Goal: Obtain resource: Download file/media

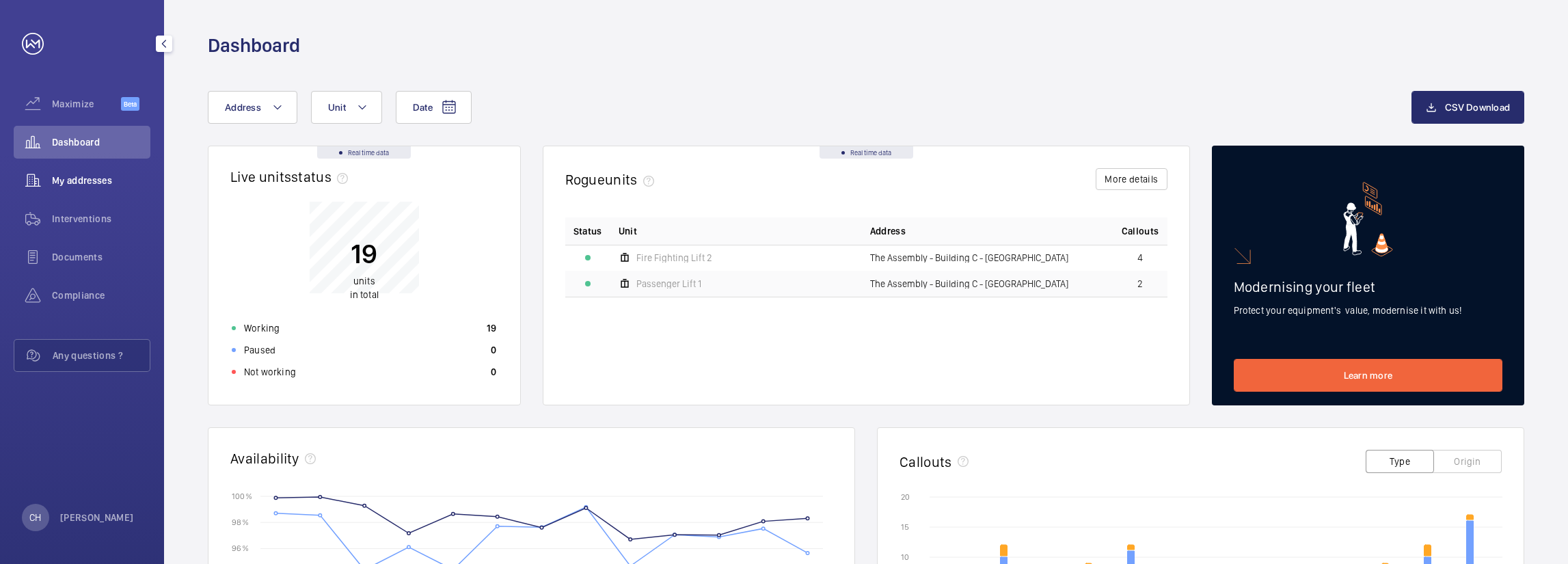
click at [131, 175] on span "My addresses" at bounding box center [101, 180] width 98 height 14
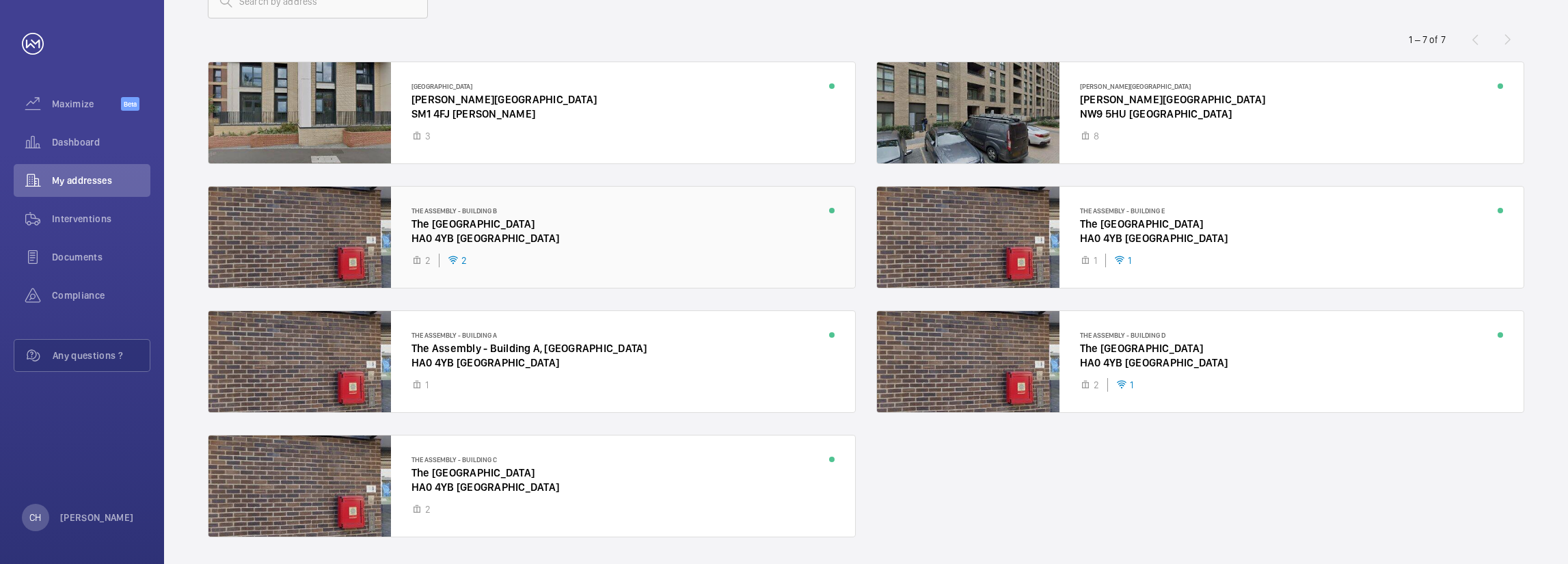
scroll to position [69, 0]
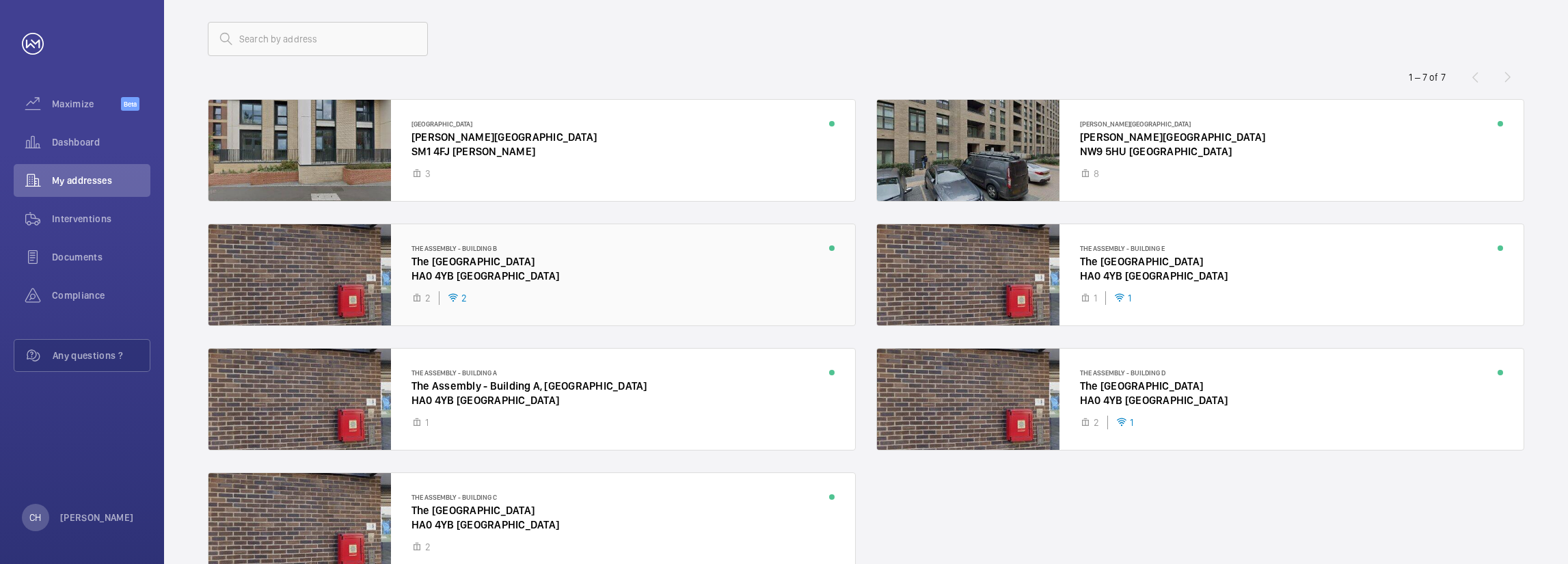
click at [546, 264] on div at bounding box center [532, 275] width 647 height 101
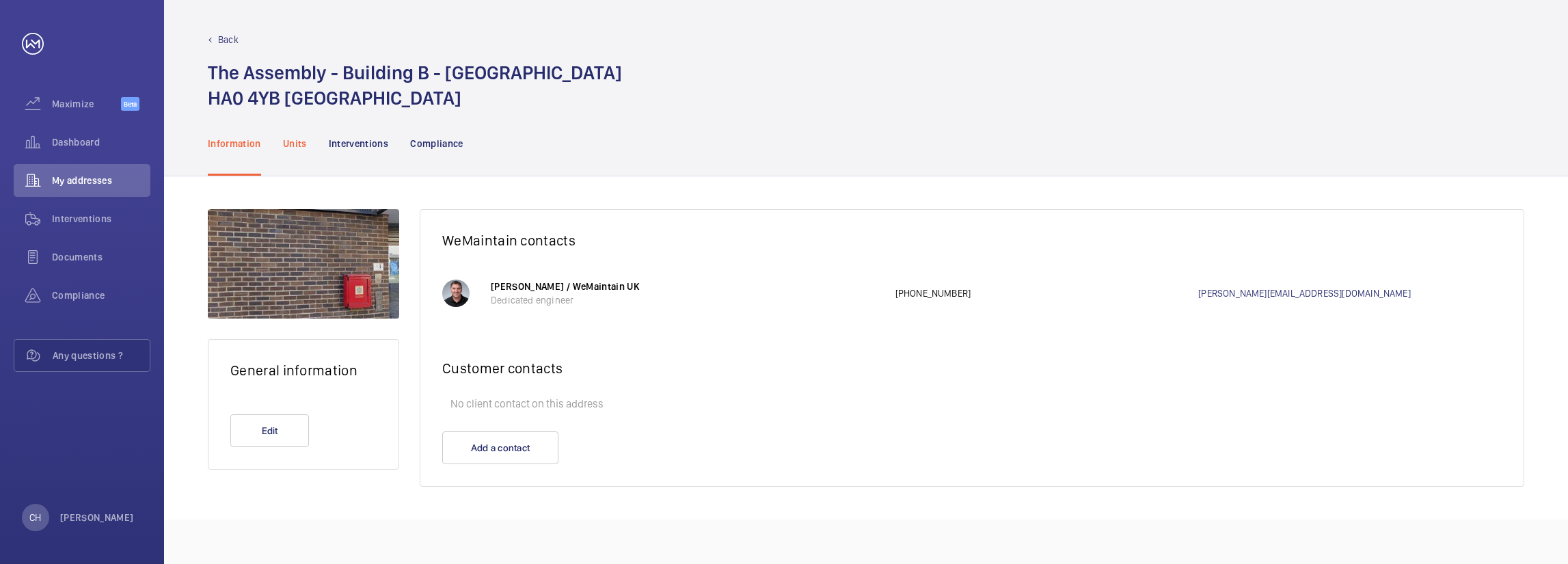
click at [301, 141] on p "Units" at bounding box center [294, 143] width 24 height 14
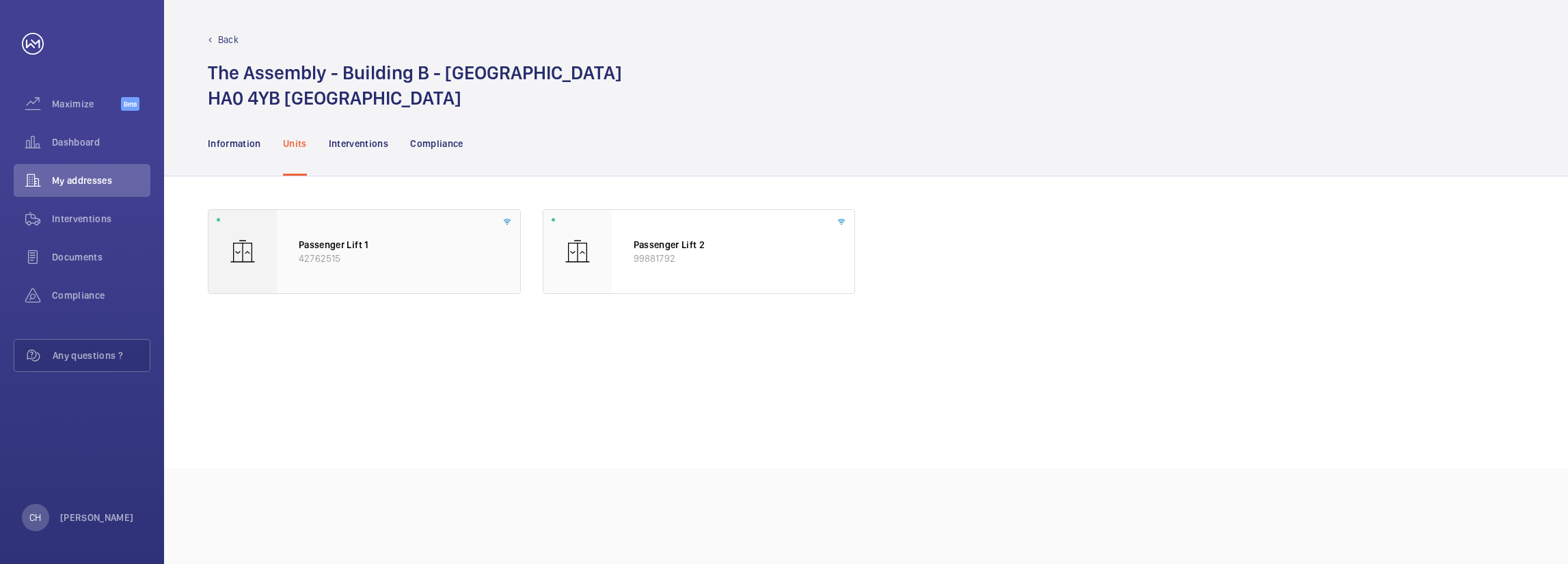
click at [388, 244] on p "Passenger Lift 1" at bounding box center [398, 245] width 199 height 14
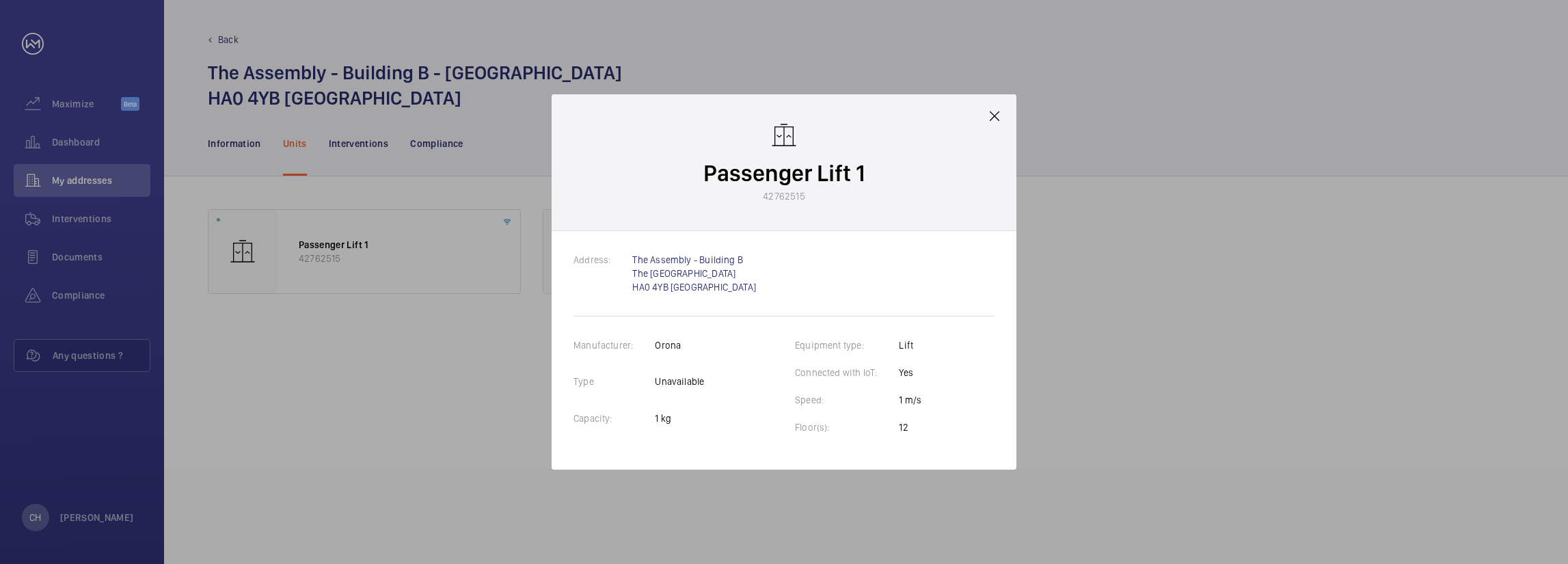
click at [1001, 112] on mat-icon at bounding box center [995, 117] width 17 height 17
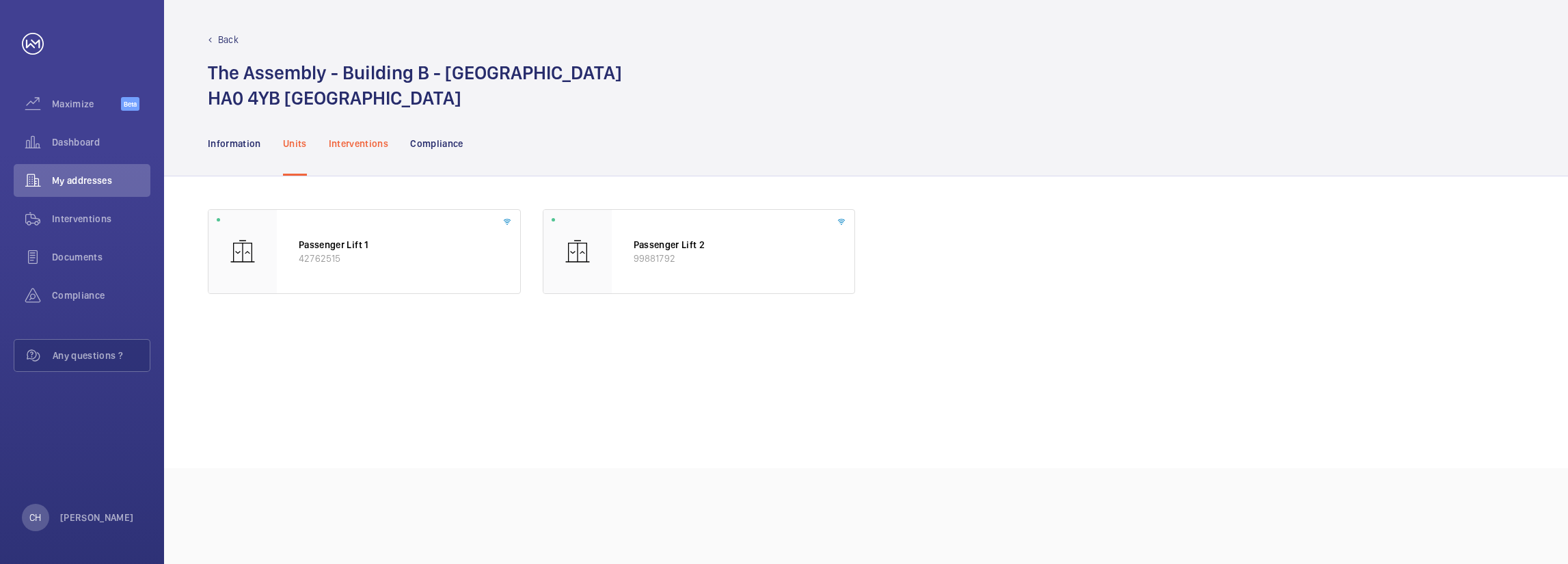
click at [333, 156] on div "Interventions" at bounding box center [359, 143] width 60 height 65
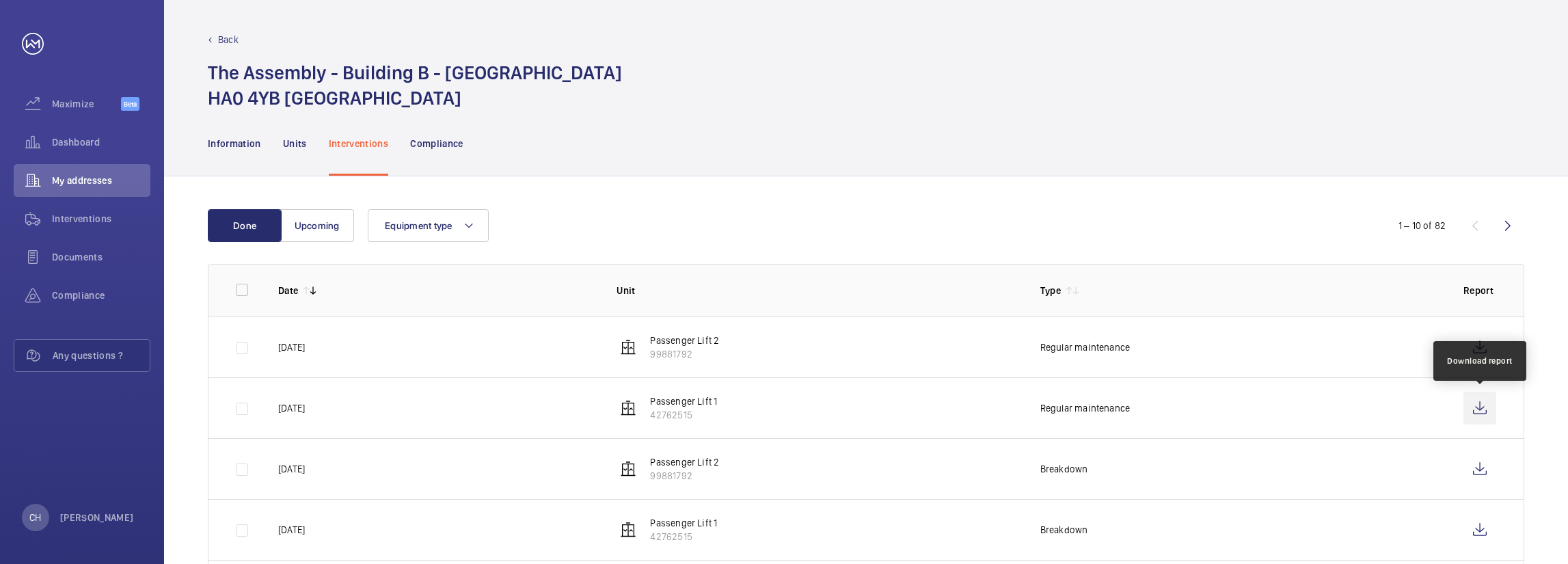
click at [1487, 411] on wm-front-icon-button at bounding box center [1480, 409] width 33 height 33
click at [1473, 348] on wm-front-icon-button at bounding box center [1480, 347] width 33 height 33
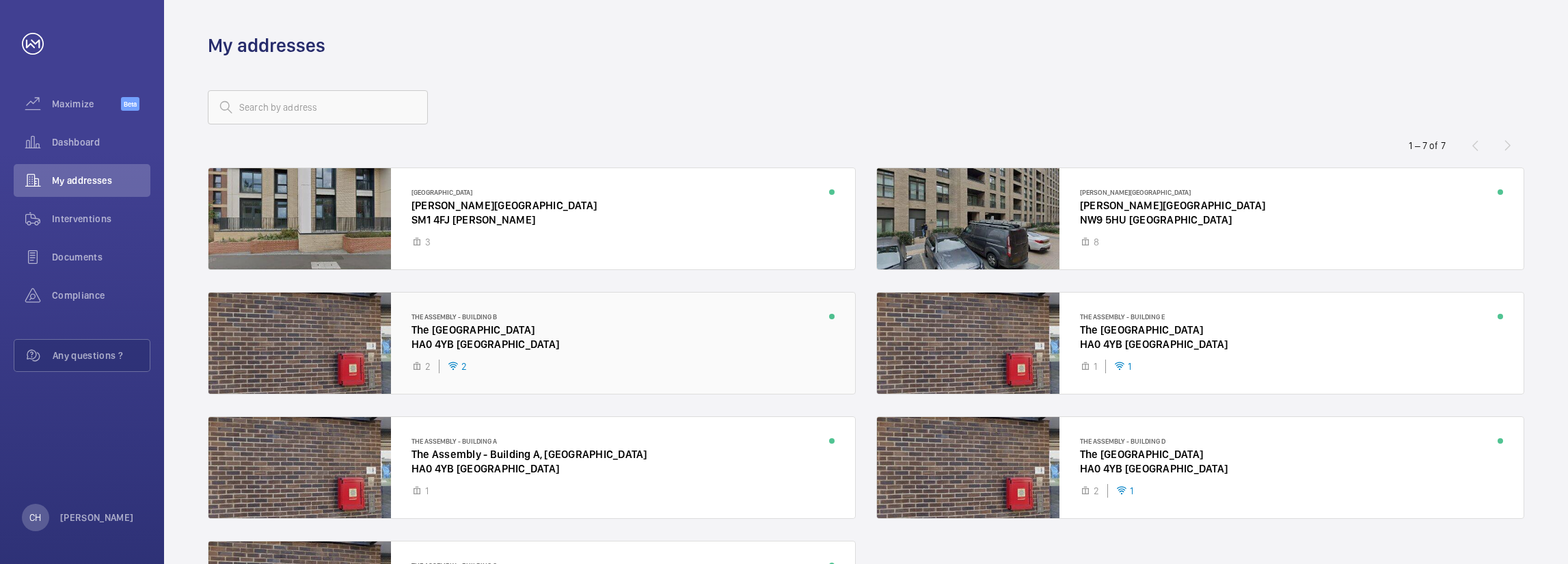
scroll to position [69, 0]
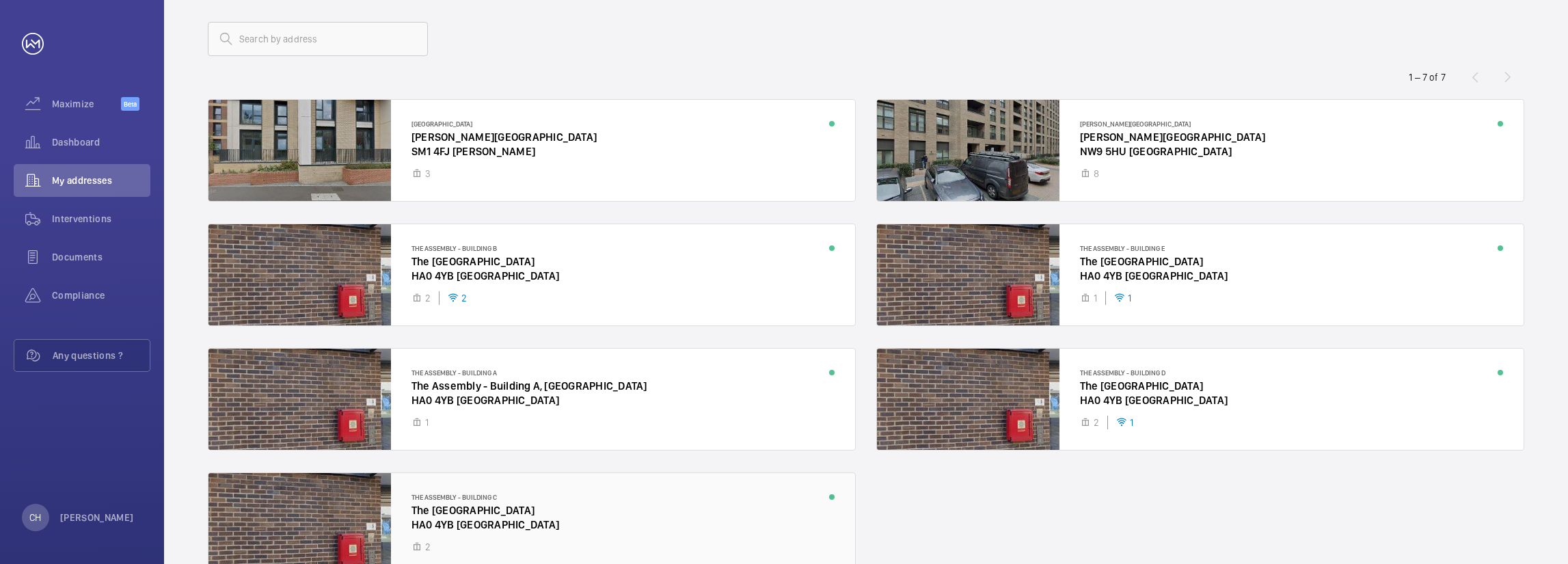
click at [585, 506] on div at bounding box center [532, 523] width 647 height 101
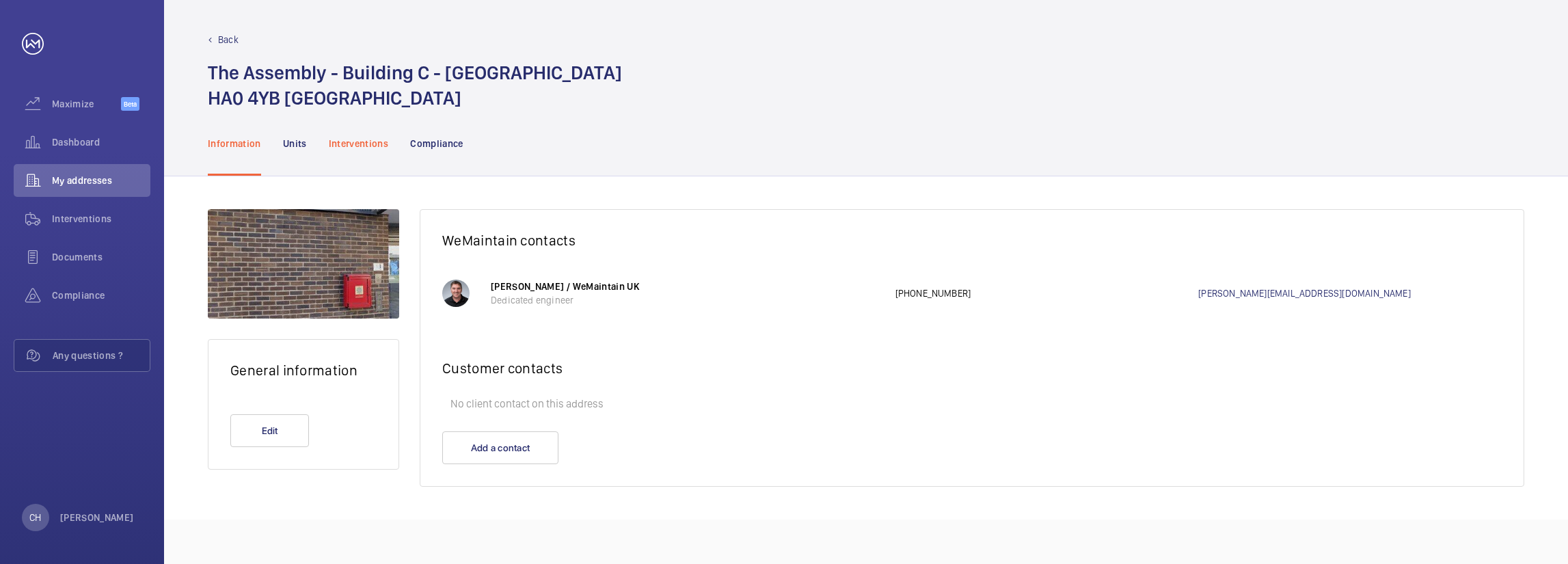
click at [361, 155] on div "Interventions" at bounding box center [359, 143] width 60 height 65
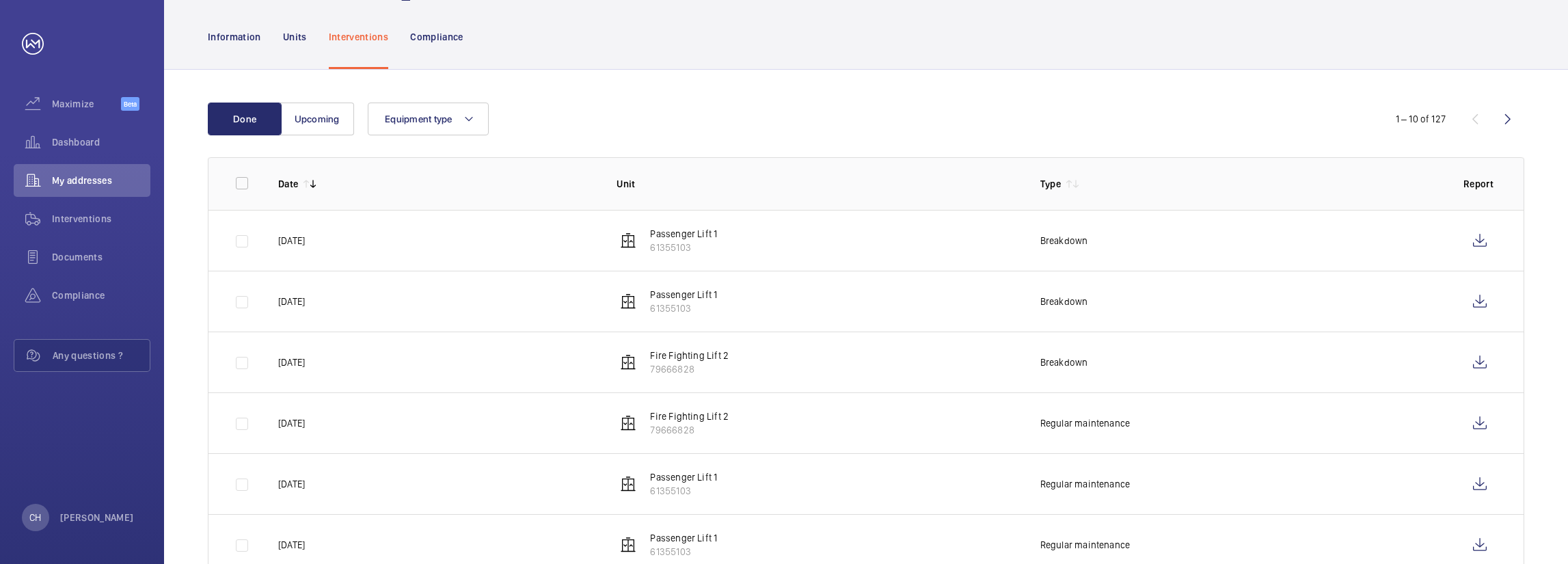
scroll to position [136, 0]
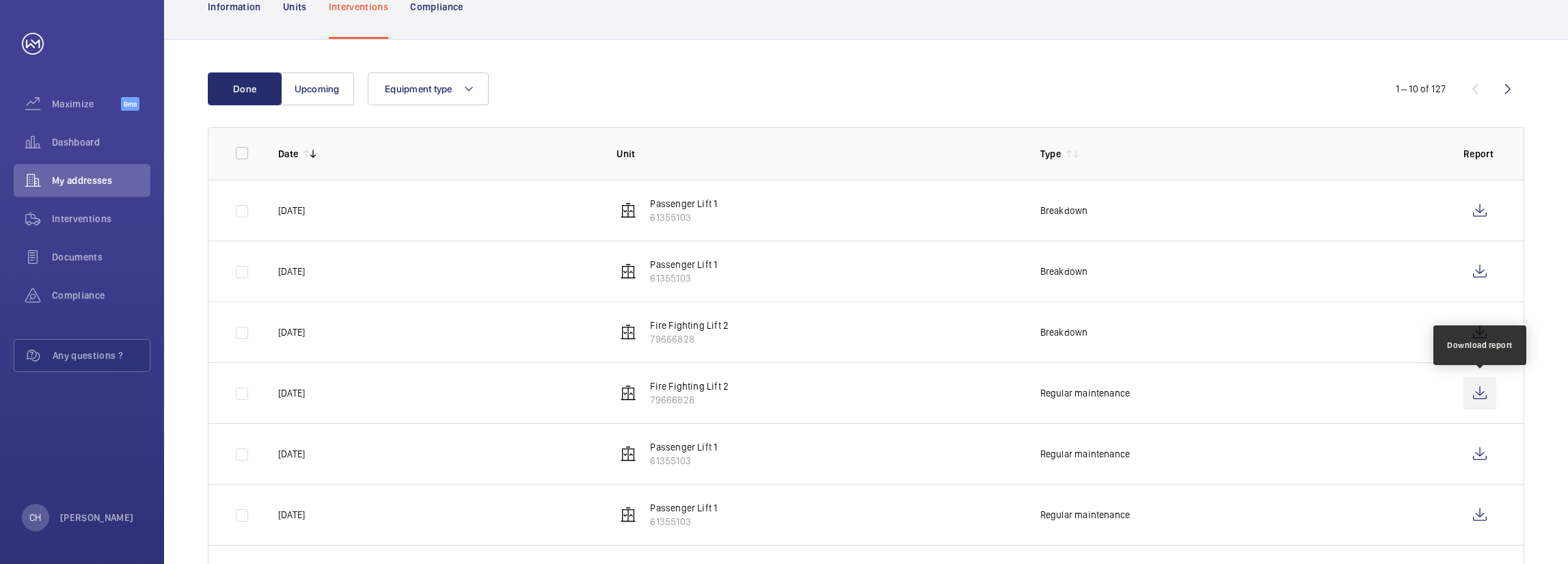
click at [1483, 391] on wm-front-icon-button at bounding box center [1480, 393] width 33 height 33
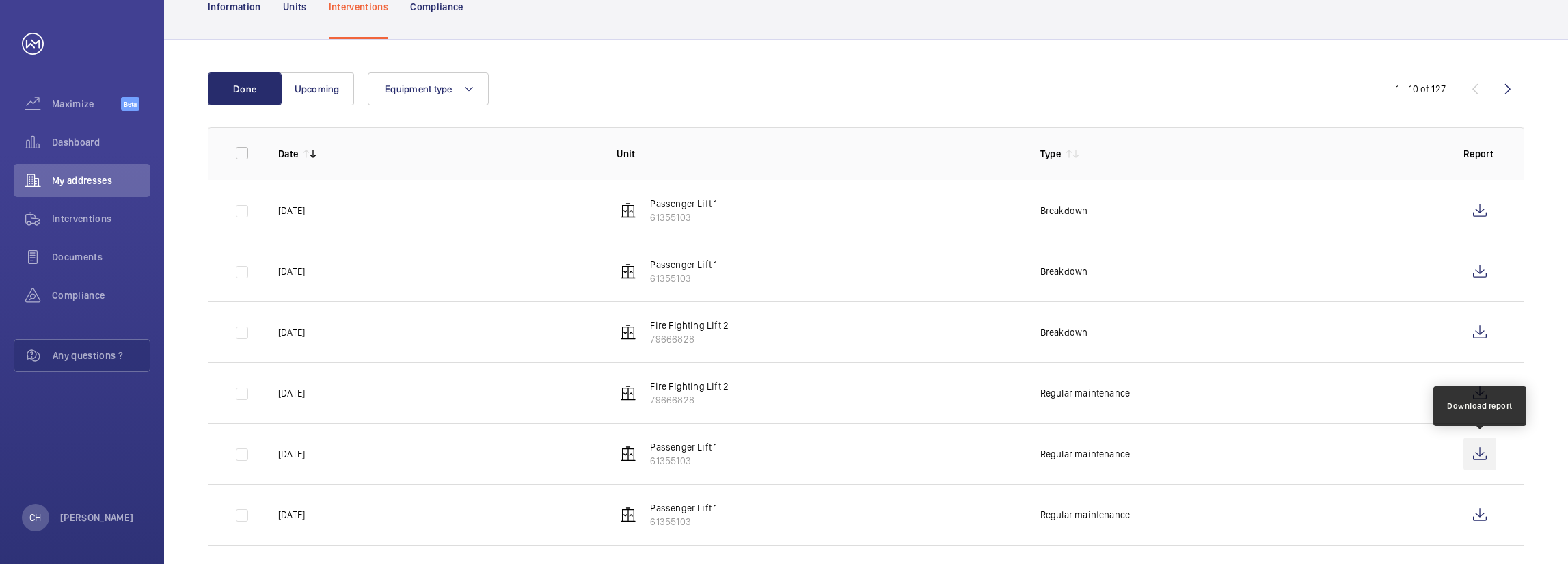
click at [1480, 446] on wm-front-icon-button at bounding box center [1480, 454] width 33 height 33
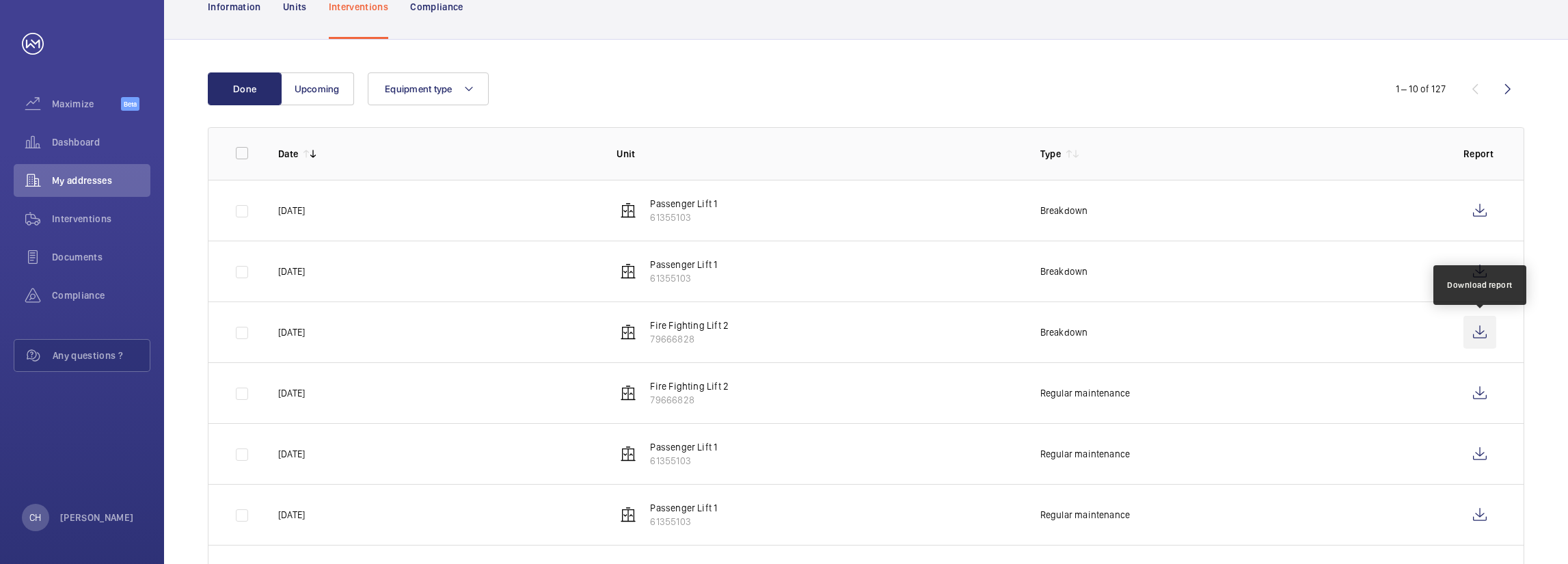
click at [1476, 337] on wm-front-icon-button at bounding box center [1480, 332] width 33 height 33
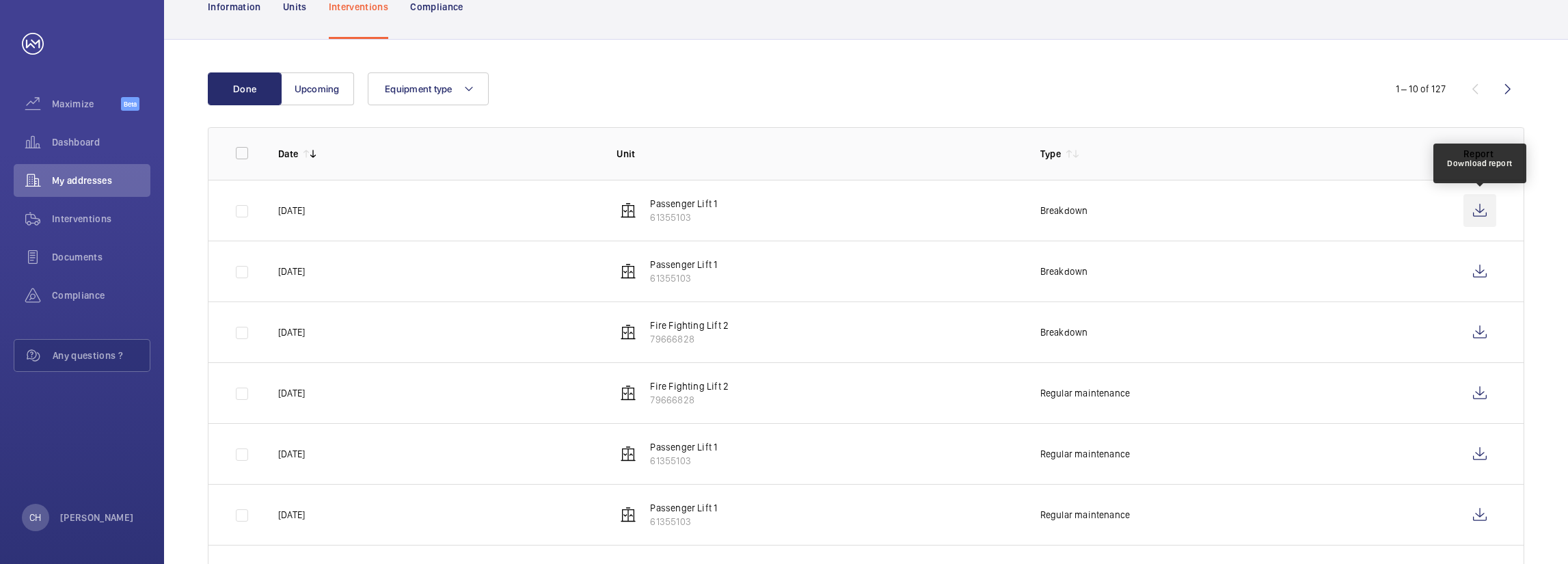
click at [1483, 208] on wm-front-icon-button at bounding box center [1480, 211] width 33 height 33
click at [703, 117] on wm-front-table "Done Upcoming Equipment type 1 – 10 of 127 Date Unit Type Report [DATE] Passeng…" at bounding box center [866, 431] width 1317 height 716
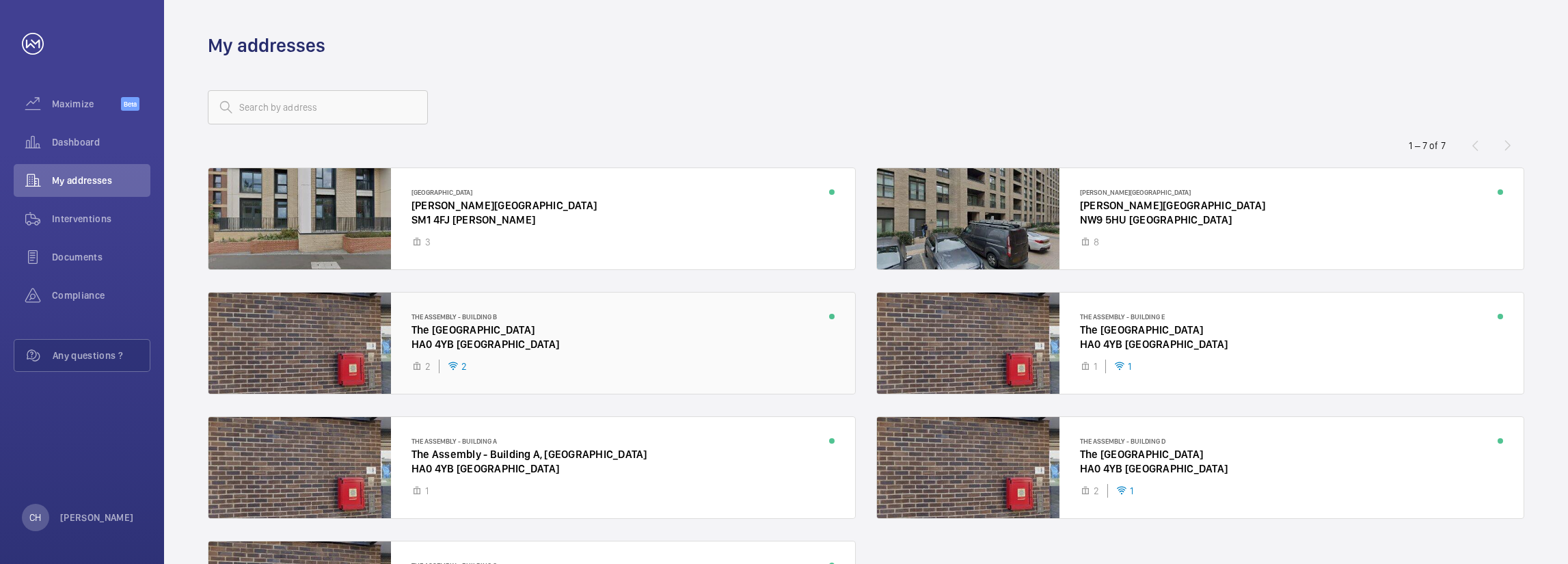
scroll to position [69, 0]
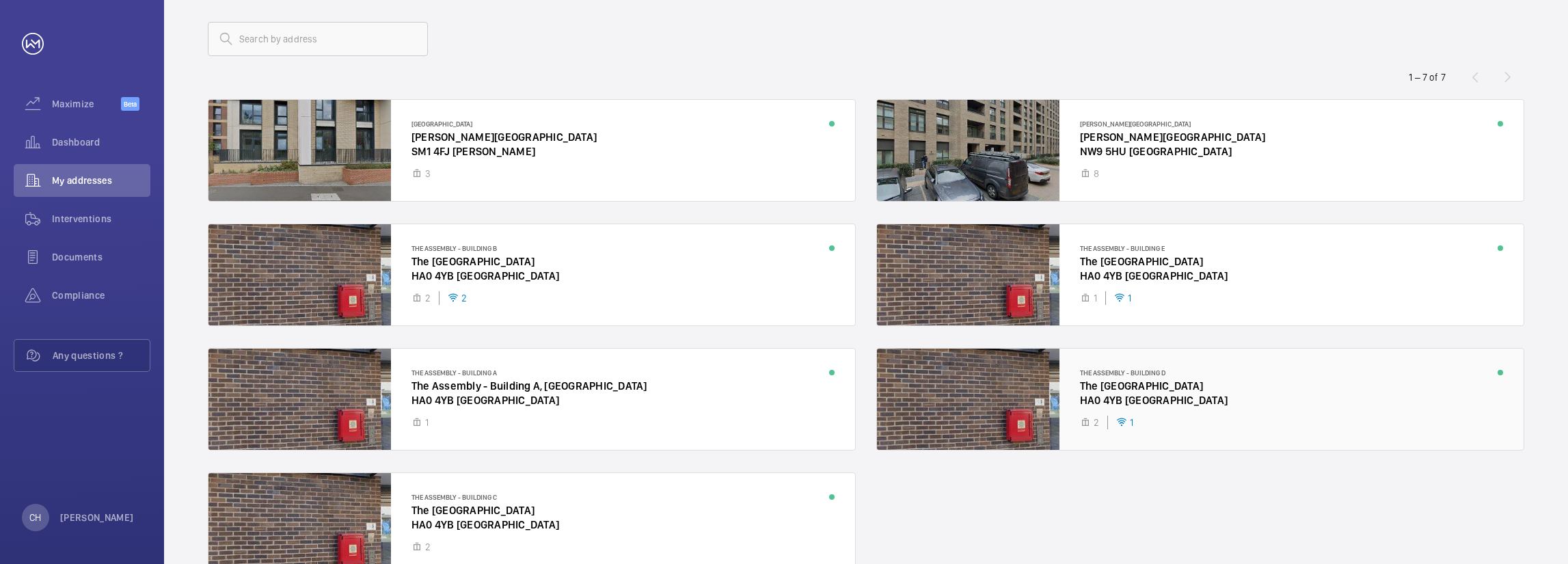
click at [1223, 397] on div at bounding box center [1200, 399] width 647 height 101
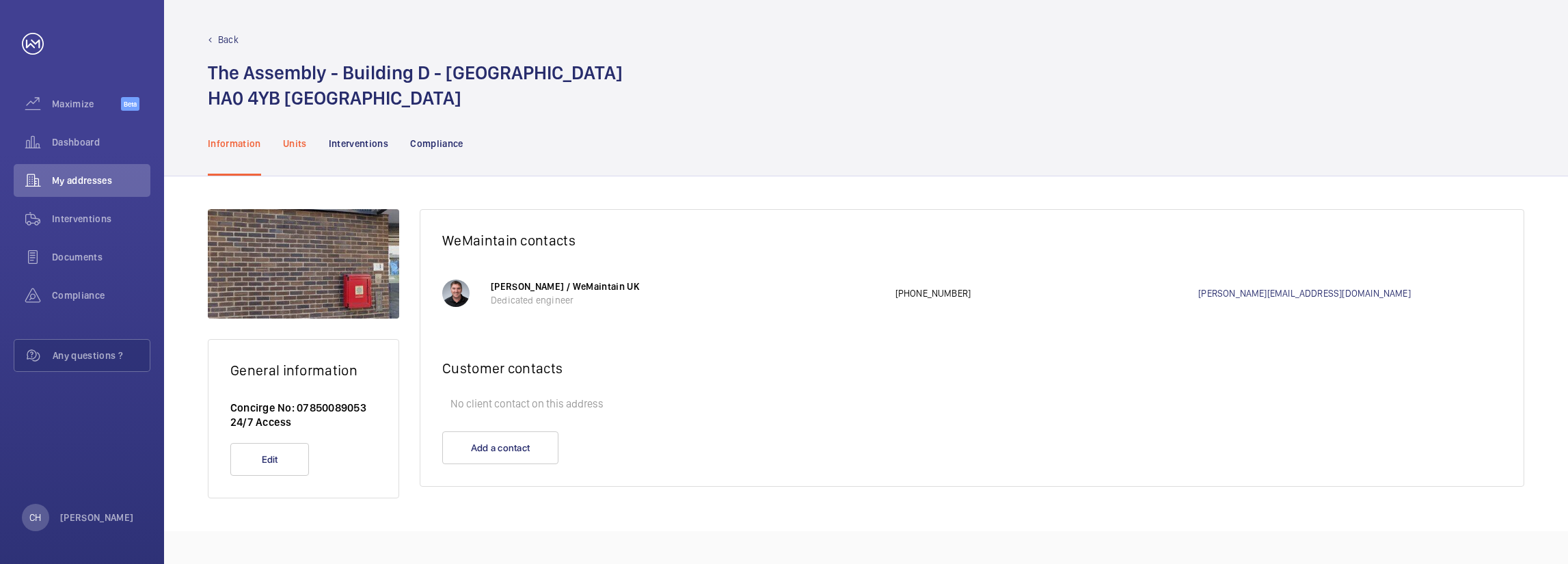
click at [292, 139] on p "Units" at bounding box center [294, 143] width 24 height 14
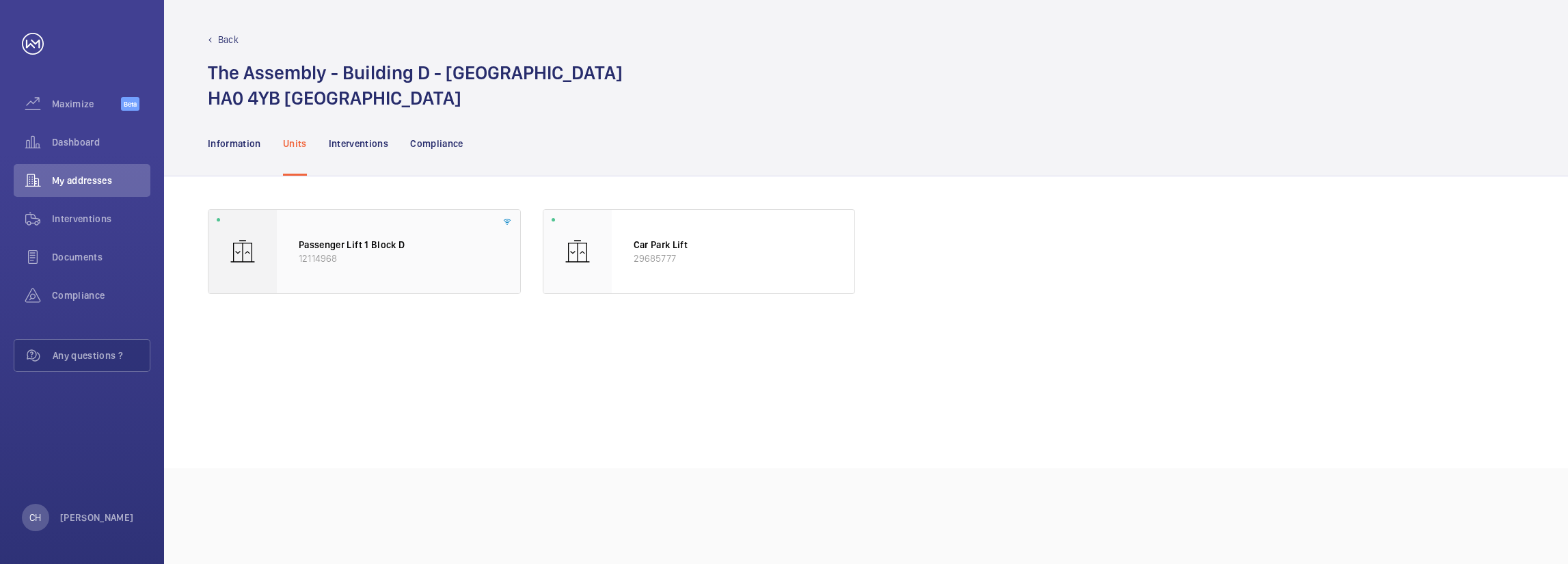
click at [331, 236] on div "Passenger Lift 1 Block D 12114968" at bounding box center [399, 251] width 243 height 84
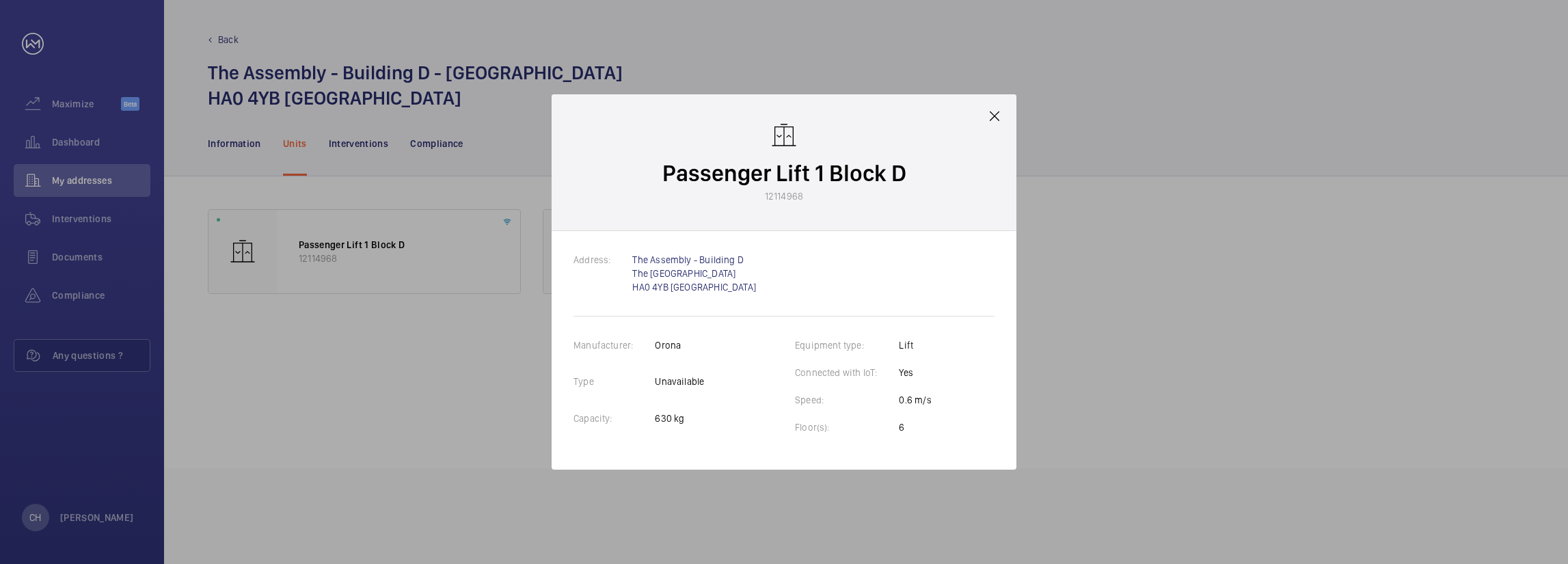
click at [989, 108] on mat-icon at bounding box center [995, 117] width 17 height 17
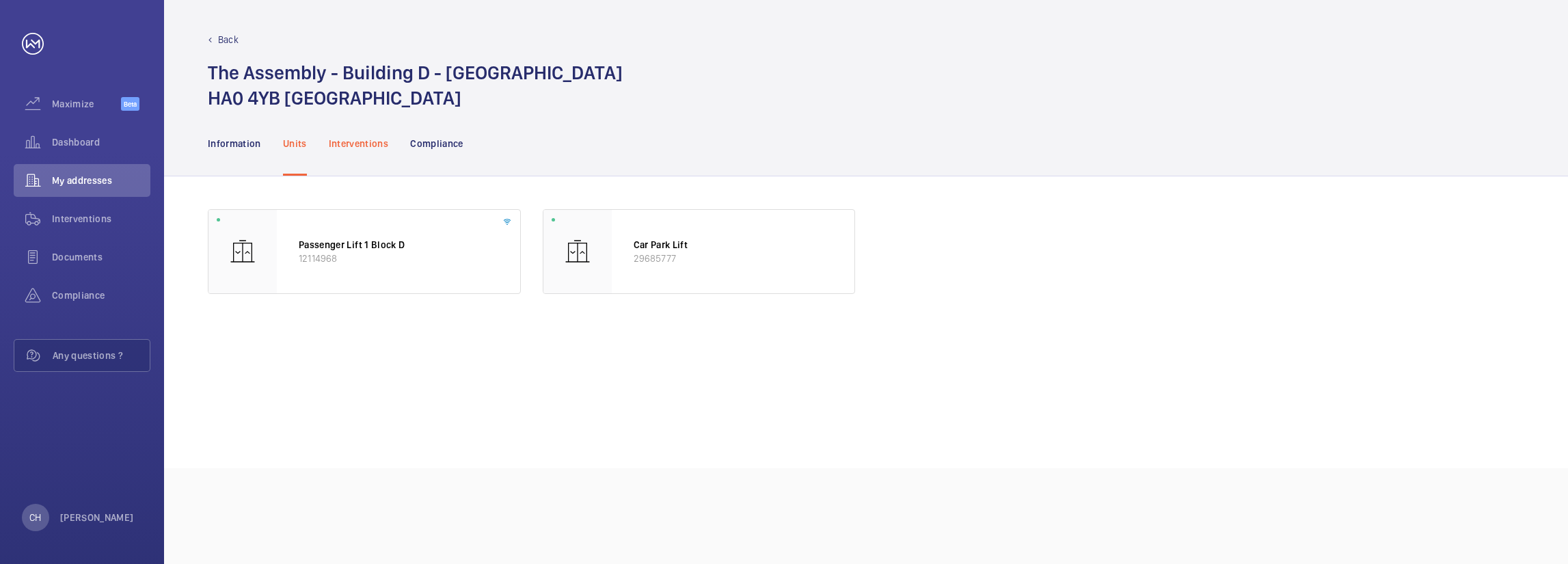
click at [361, 133] on div "Interventions" at bounding box center [359, 143] width 60 height 65
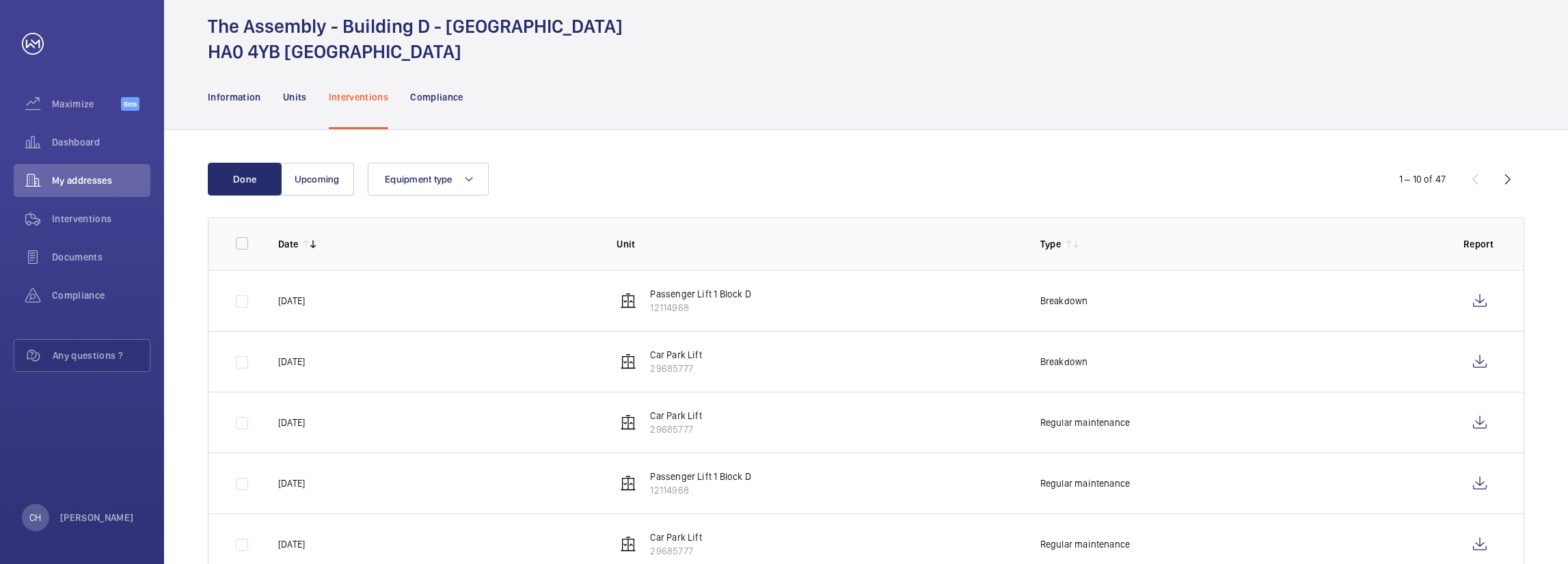
scroll to position [69, 0]
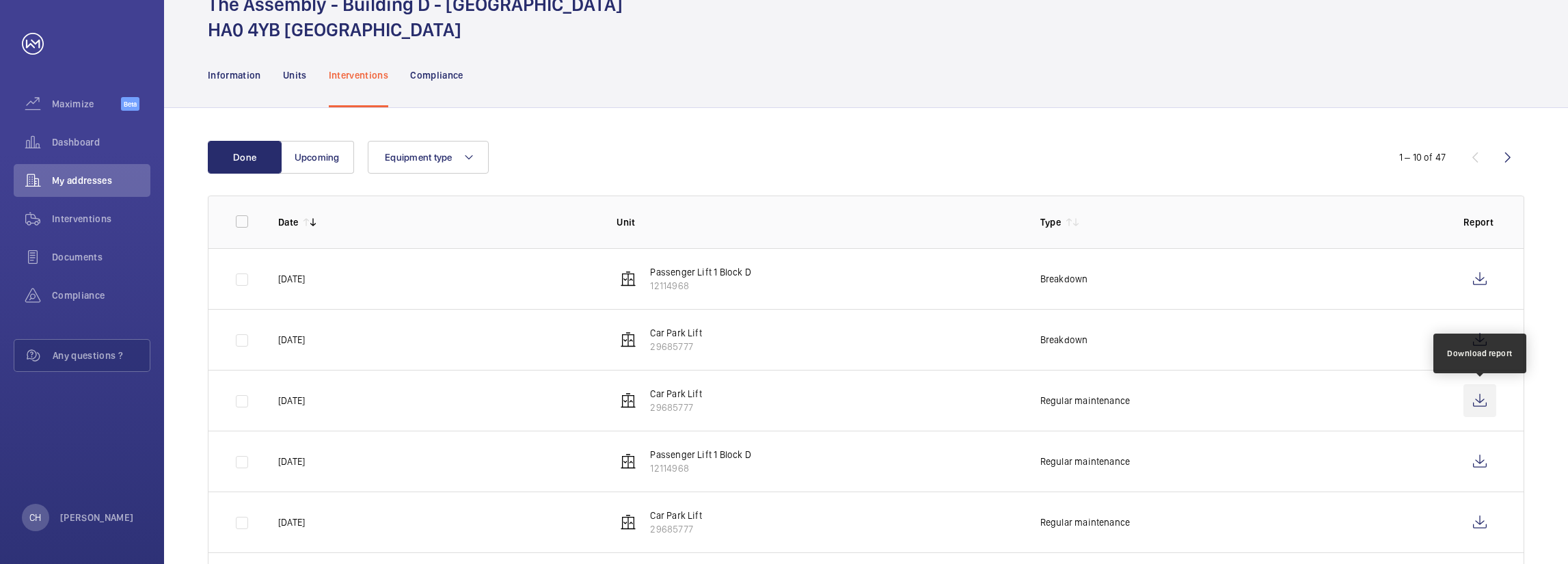
click at [1474, 395] on wm-front-icon-button at bounding box center [1480, 400] width 33 height 33
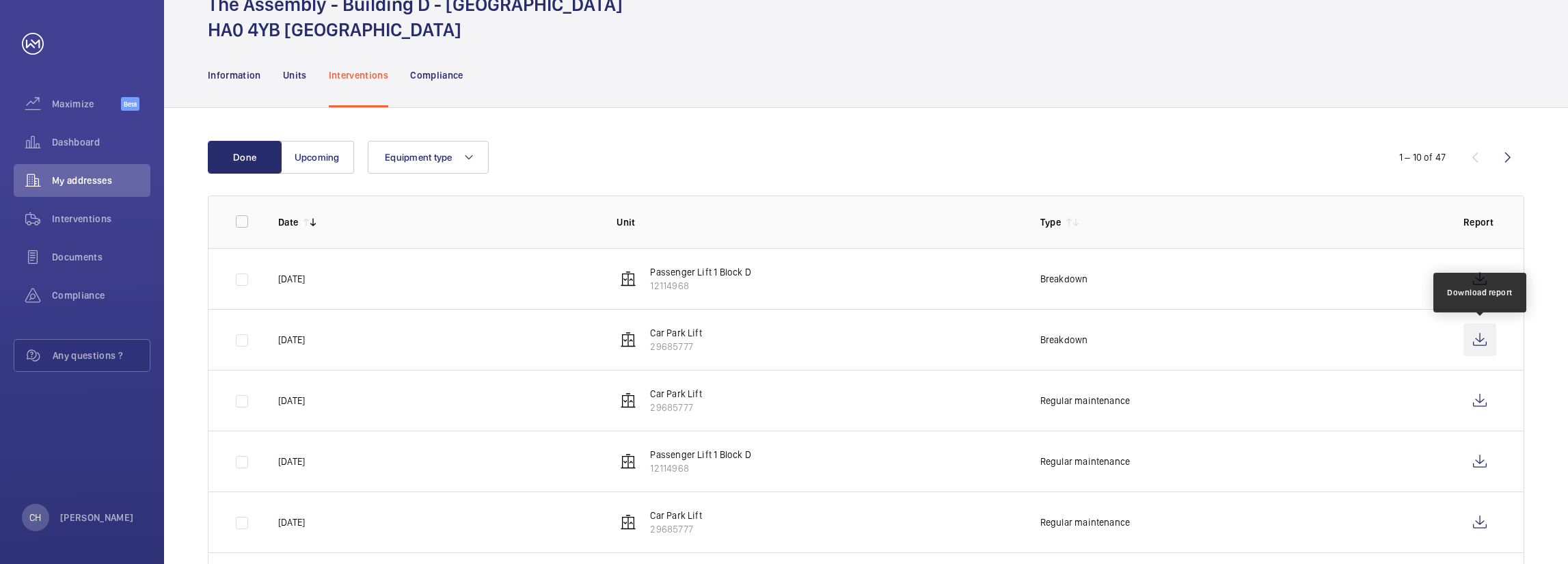
click at [1479, 337] on wm-front-icon-button at bounding box center [1480, 340] width 33 height 33
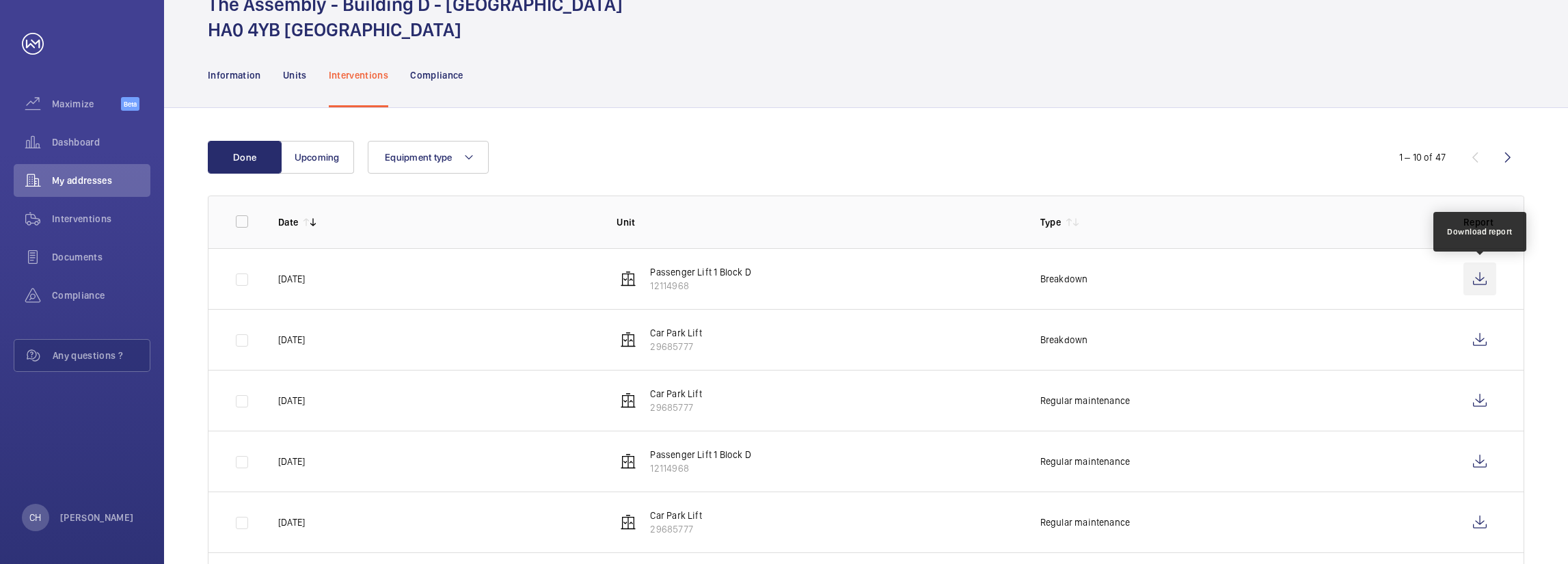
click at [1481, 276] on wm-front-icon-button at bounding box center [1480, 279] width 33 height 33
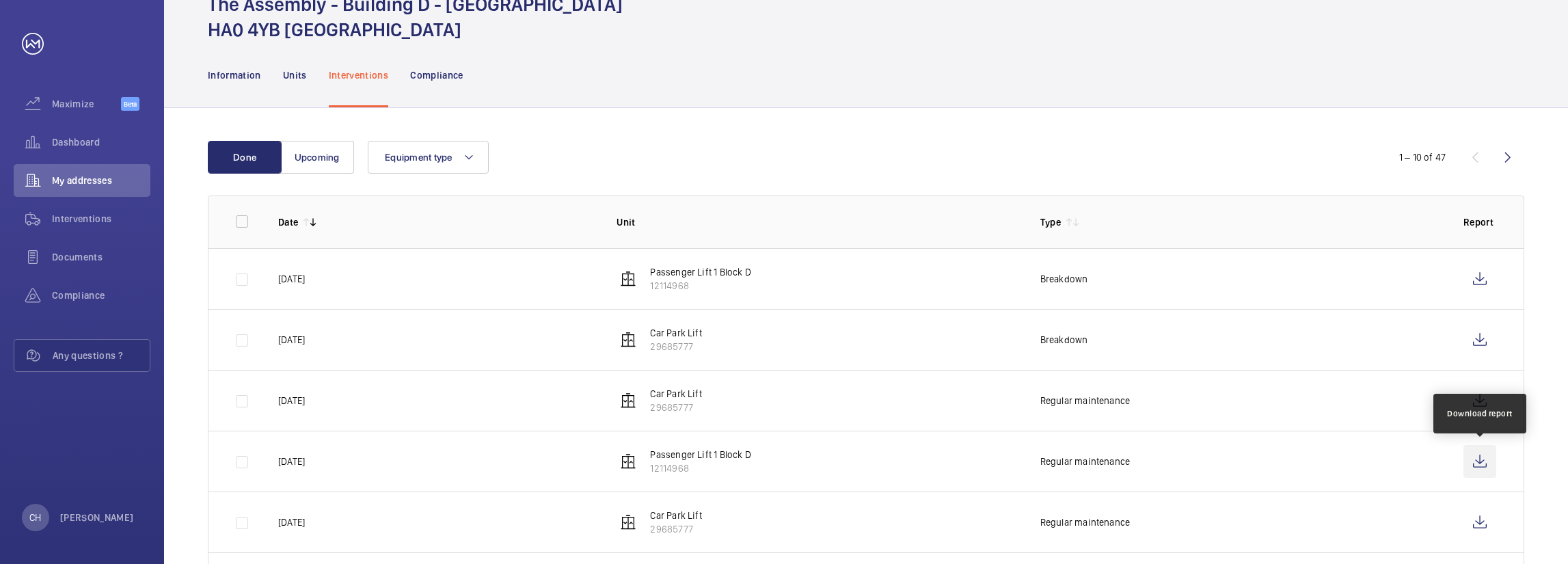
click at [1480, 460] on wm-front-icon-button at bounding box center [1480, 461] width 33 height 33
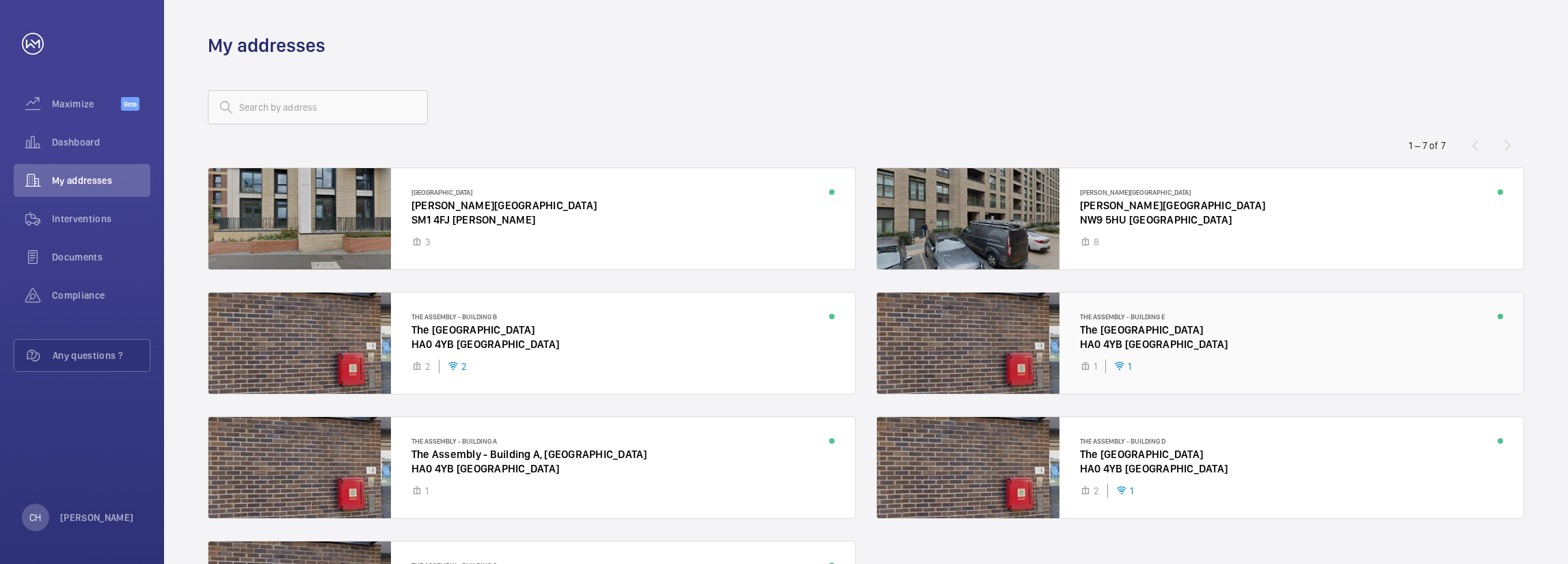
click at [1200, 337] on div at bounding box center [1200, 343] width 647 height 101
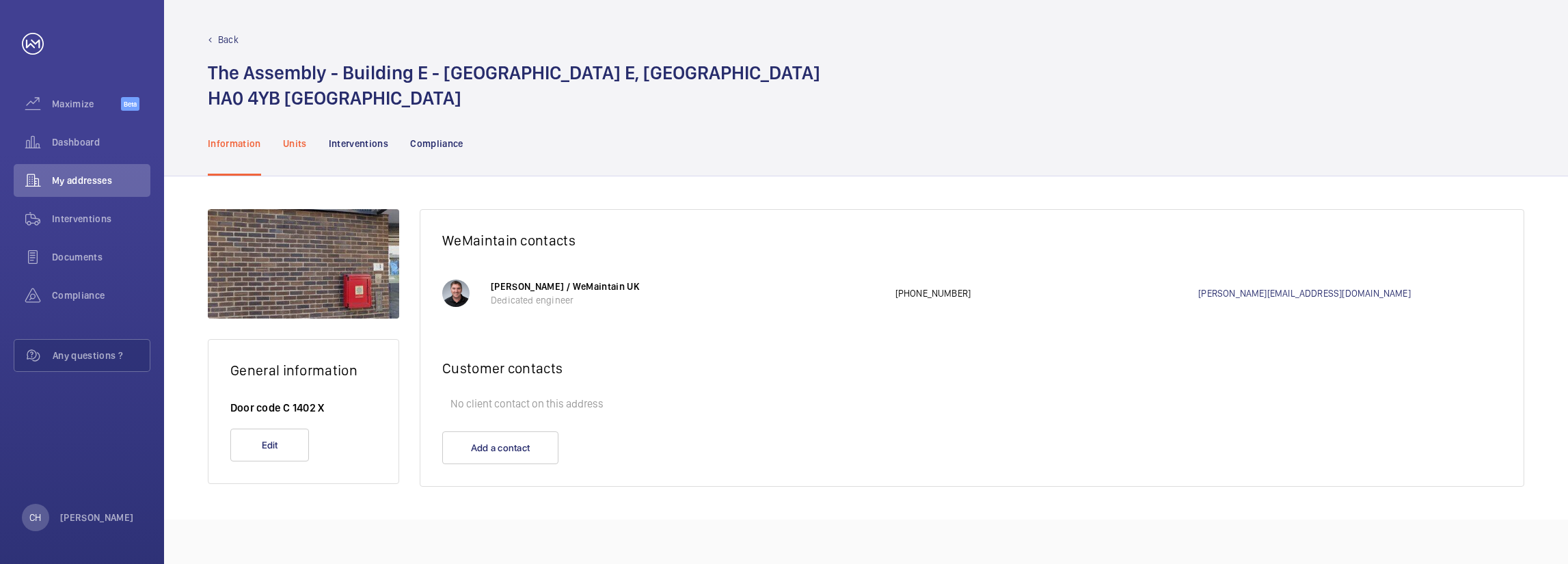
click at [284, 135] on div "Units" at bounding box center [294, 143] width 24 height 65
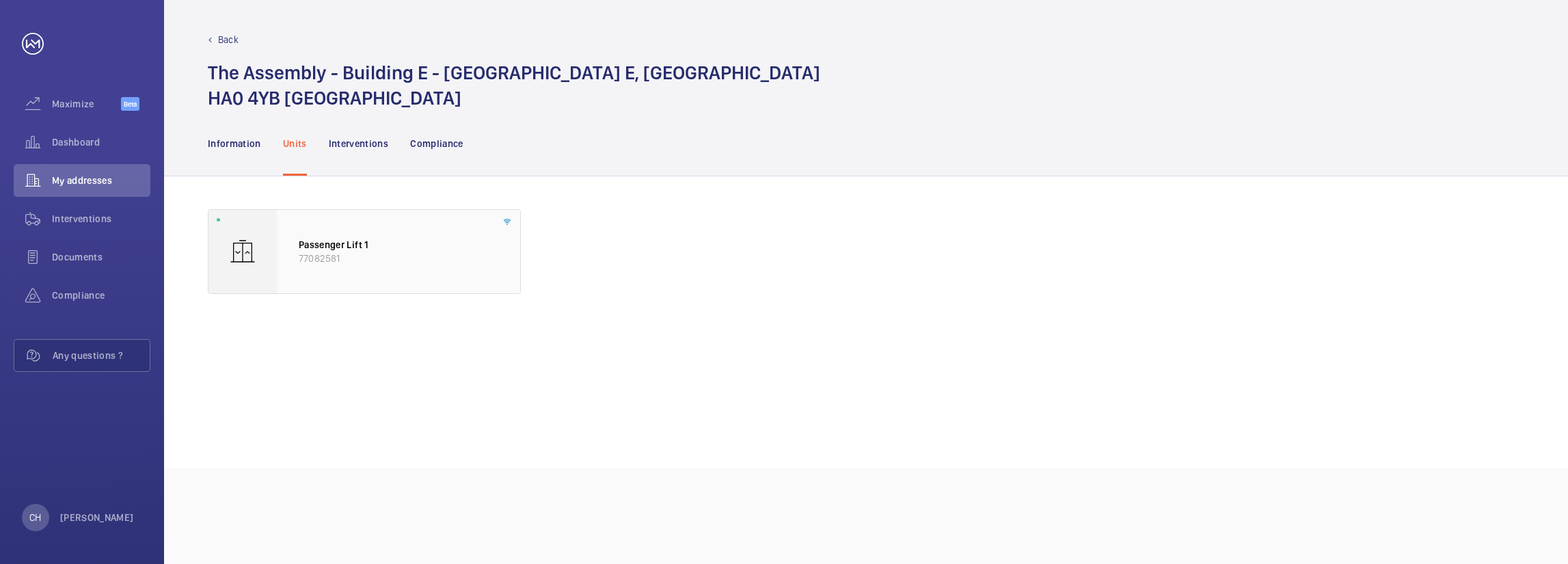
click at [409, 255] on p "77082581" at bounding box center [398, 258] width 199 height 14
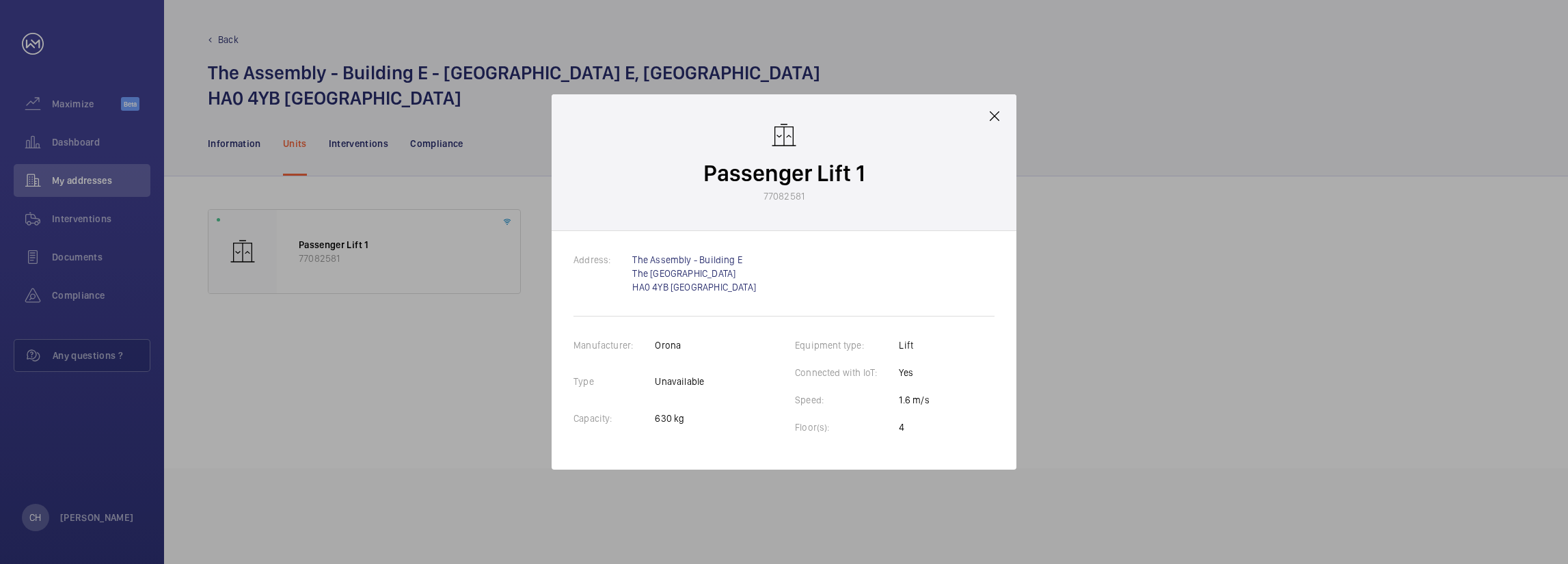
click at [1005, 116] on div "Passenger Lift 1 77082581" at bounding box center [784, 162] width 465 height 136
click at [998, 112] on mat-icon at bounding box center [995, 117] width 17 height 17
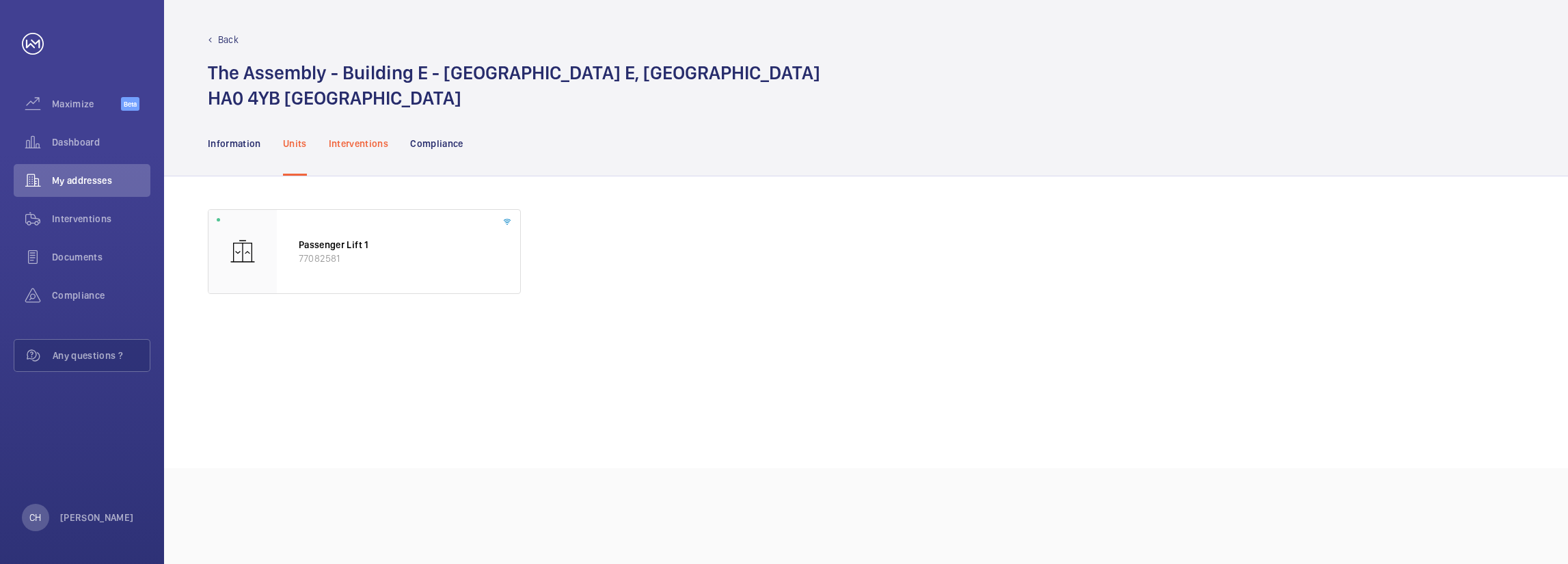
click at [359, 150] on div "Interventions" at bounding box center [359, 143] width 60 height 65
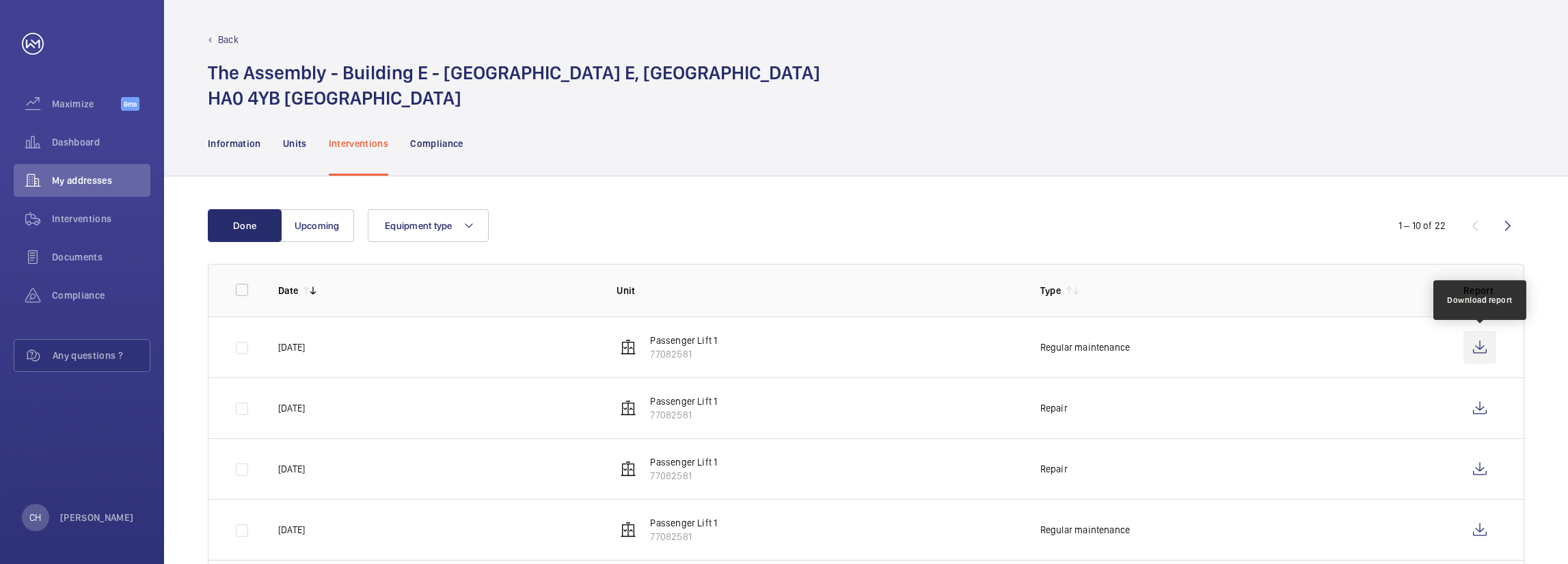
click at [1483, 342] on wm-front-icon-button at bounding box center [1480, 347] width 33 height 33
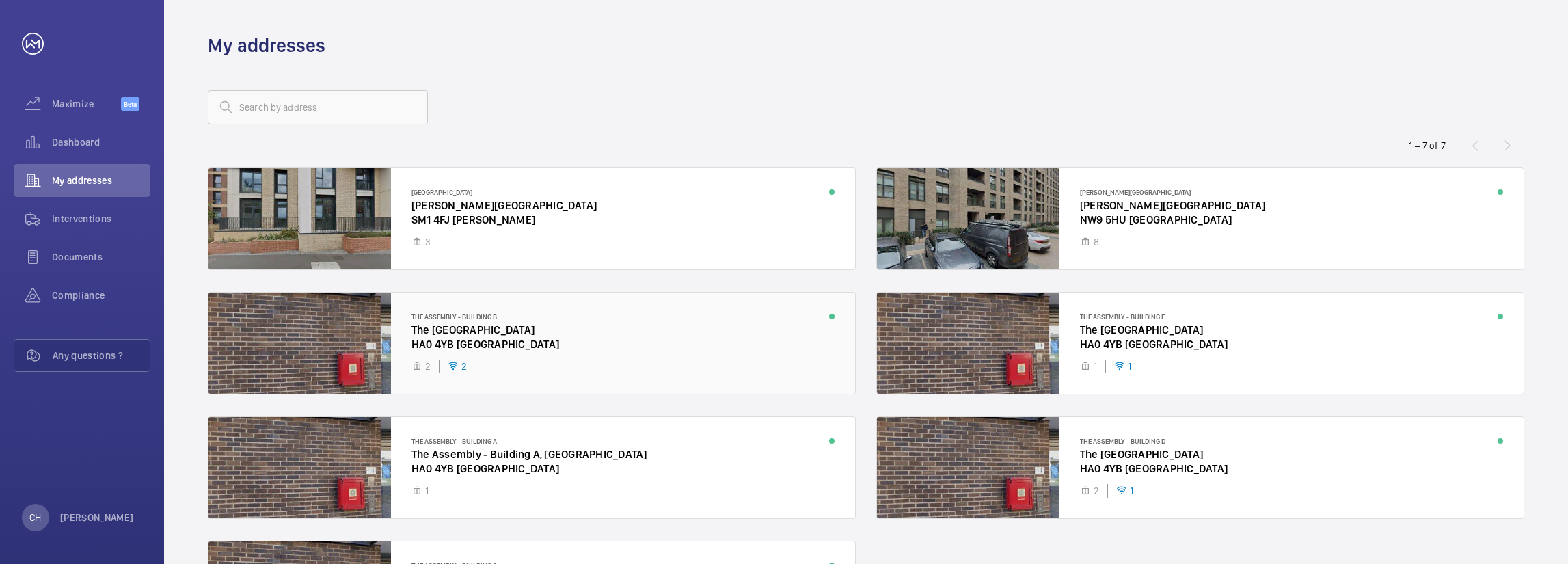
scroll to position [136, 0]
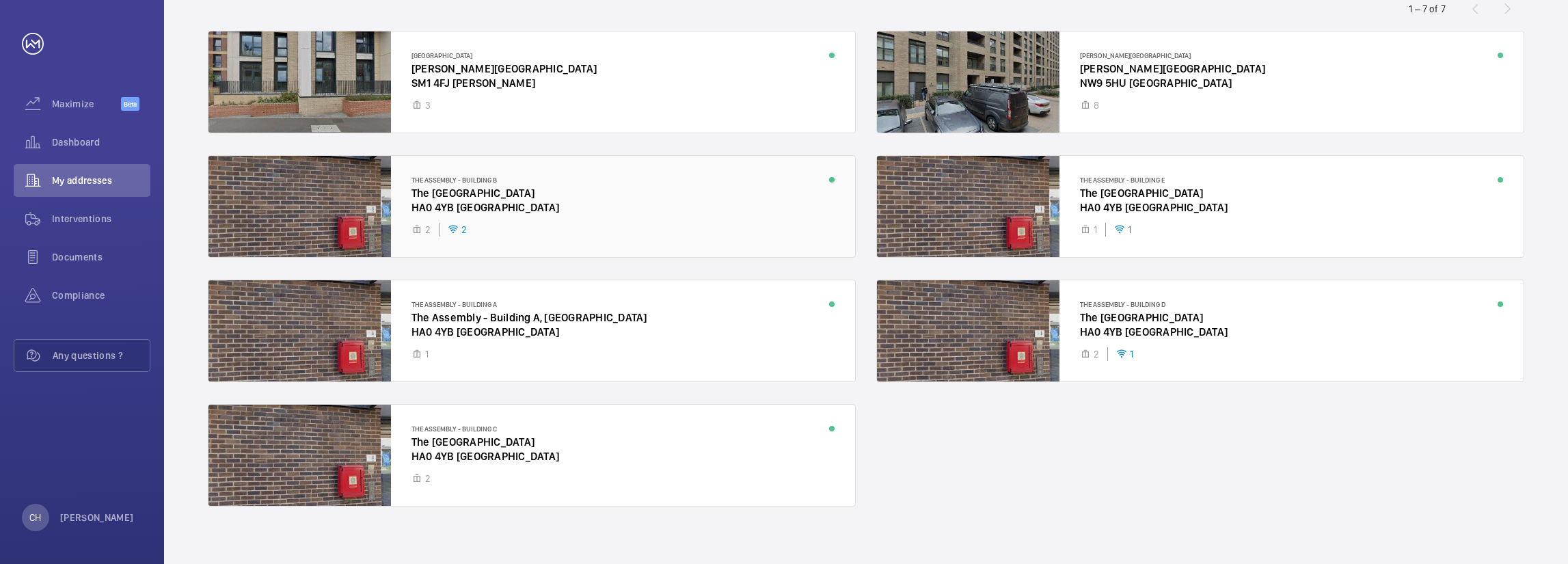
click at [523, 327] on div at bounding box center [532, 331] width 647 height 101
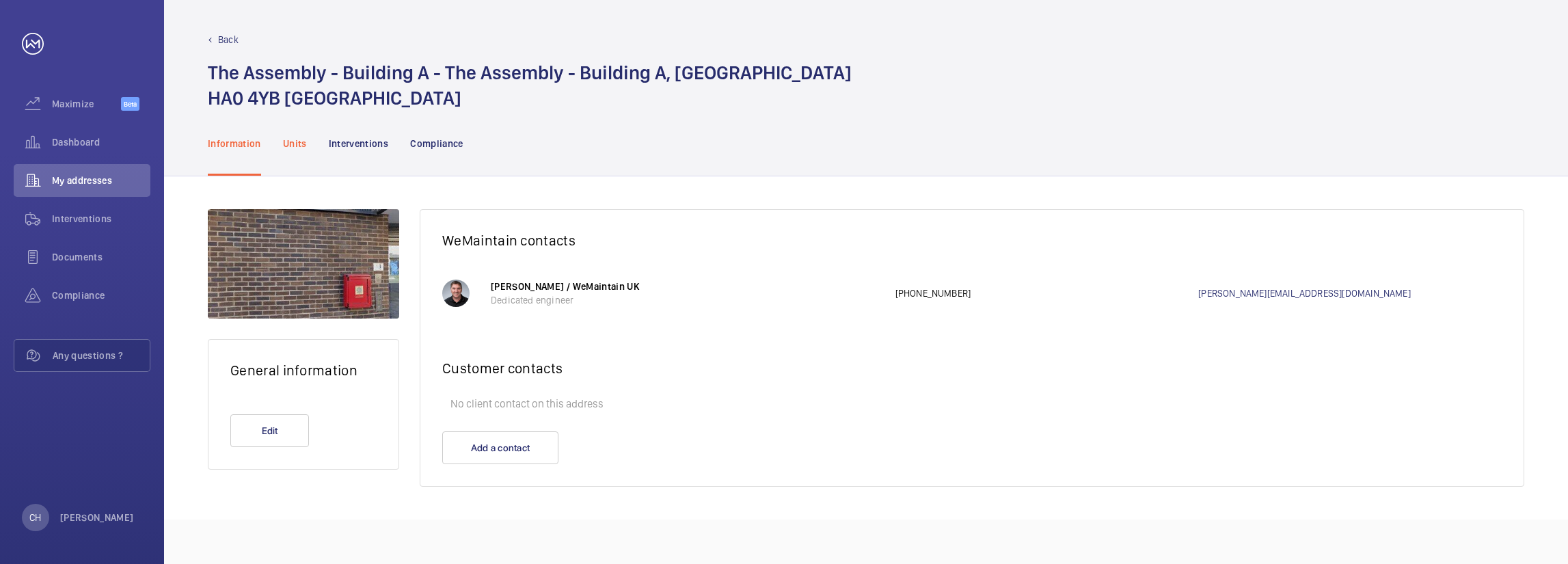
click at [304, 140] on p "Units" at bounding box center [294, 143] width 24 height 14
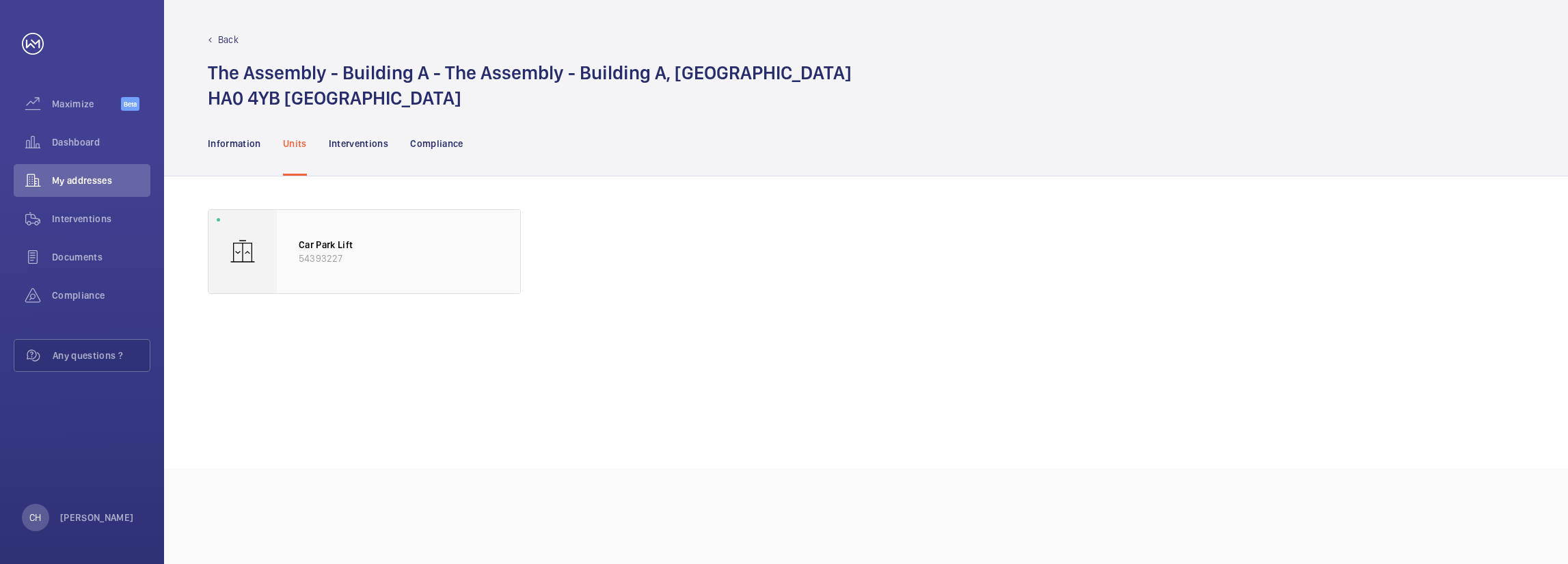
click at [376, 246] on p "Car Park Lift" at bounding box center [398, 245] width 199 height 14
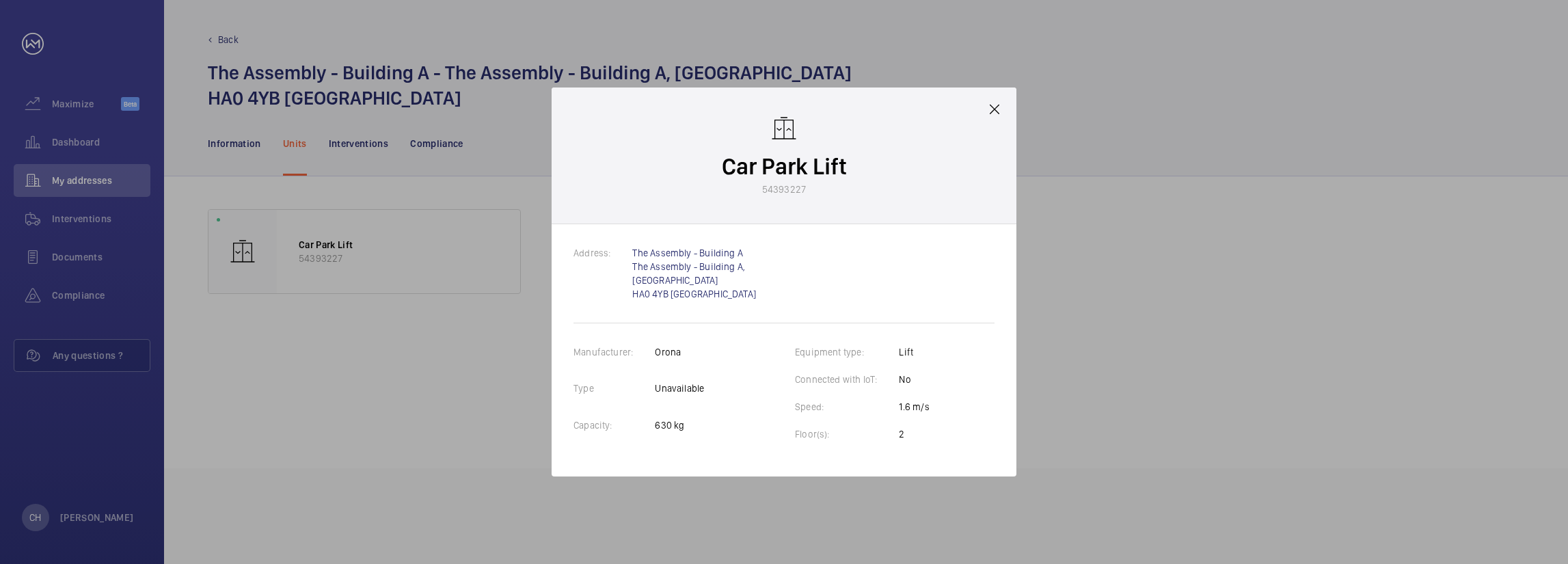
click at [998, 120] on div "Car Park Lift 54393227" at bounding box center [784, 155] width 465 height 136
click at [992, 103] on mat-icon at bounding box center [995, 109] width 17 height 17
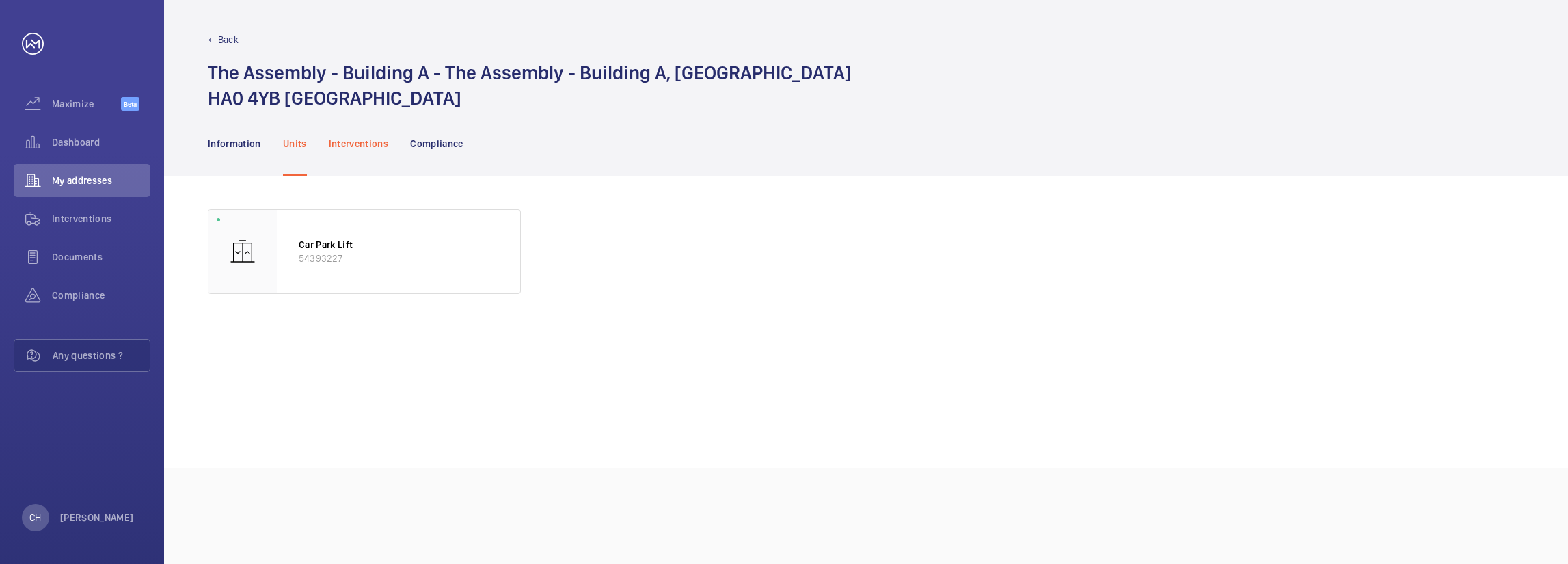
click at [352, 144] on p "Interventions" at bounding box center [359, 143] width 60 height 14
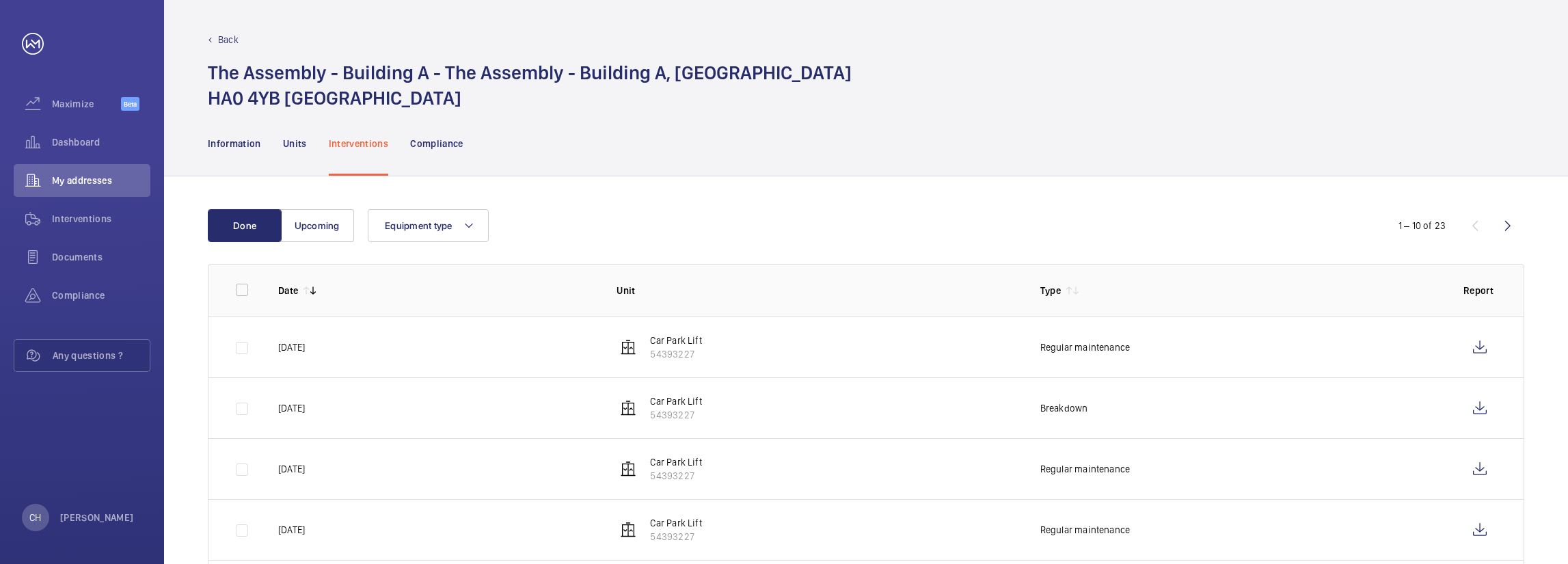
scroll to position [69, 0]
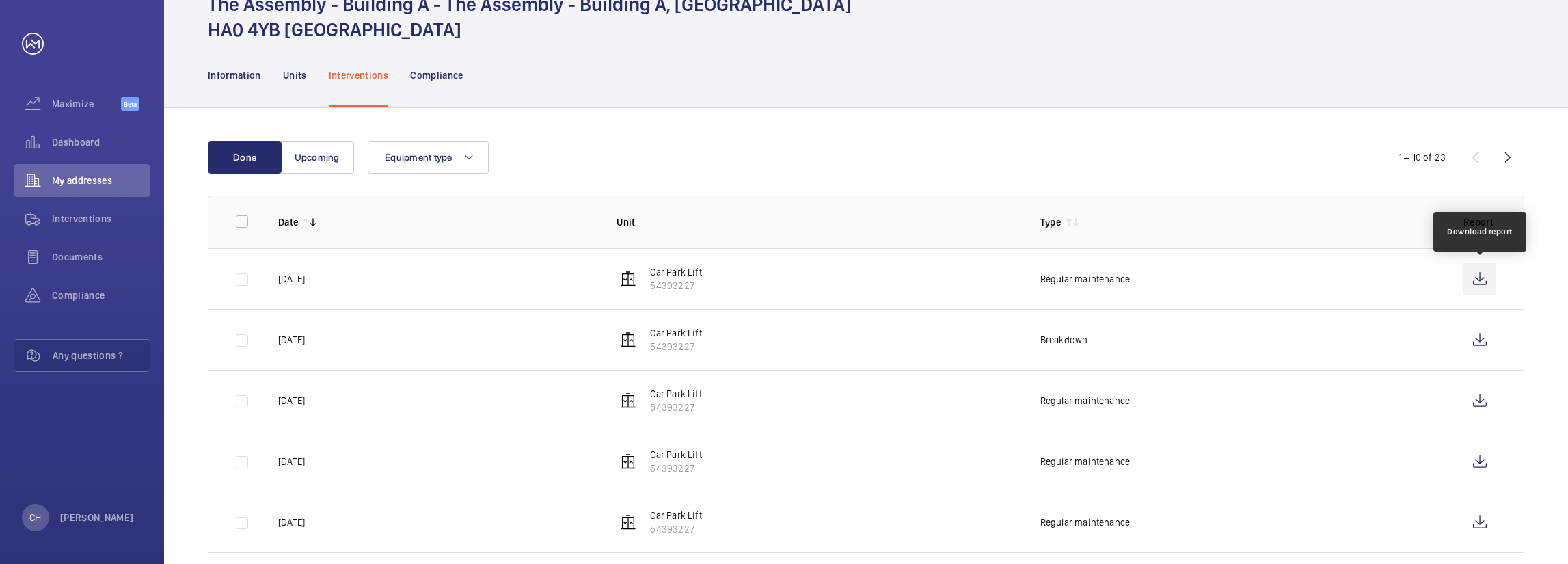
click at [1492, 270] on wm-front-icon-button at bounding box center [1480, 279] width 33 height 33
